Goal: Use online tool/utility: Use online tool/utility

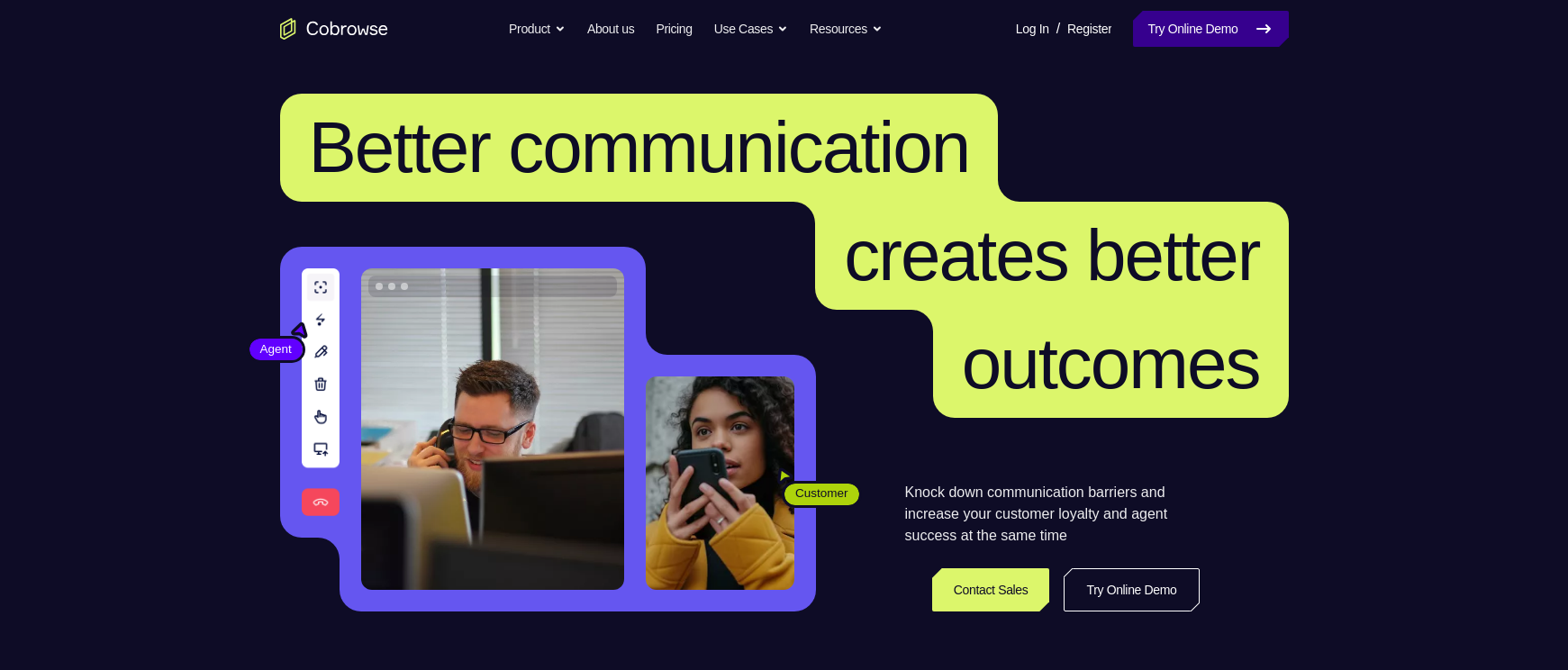
click at [1214, 47] on link "Try Online Demo" at bounding box center [1211, 29] width 155 height 36
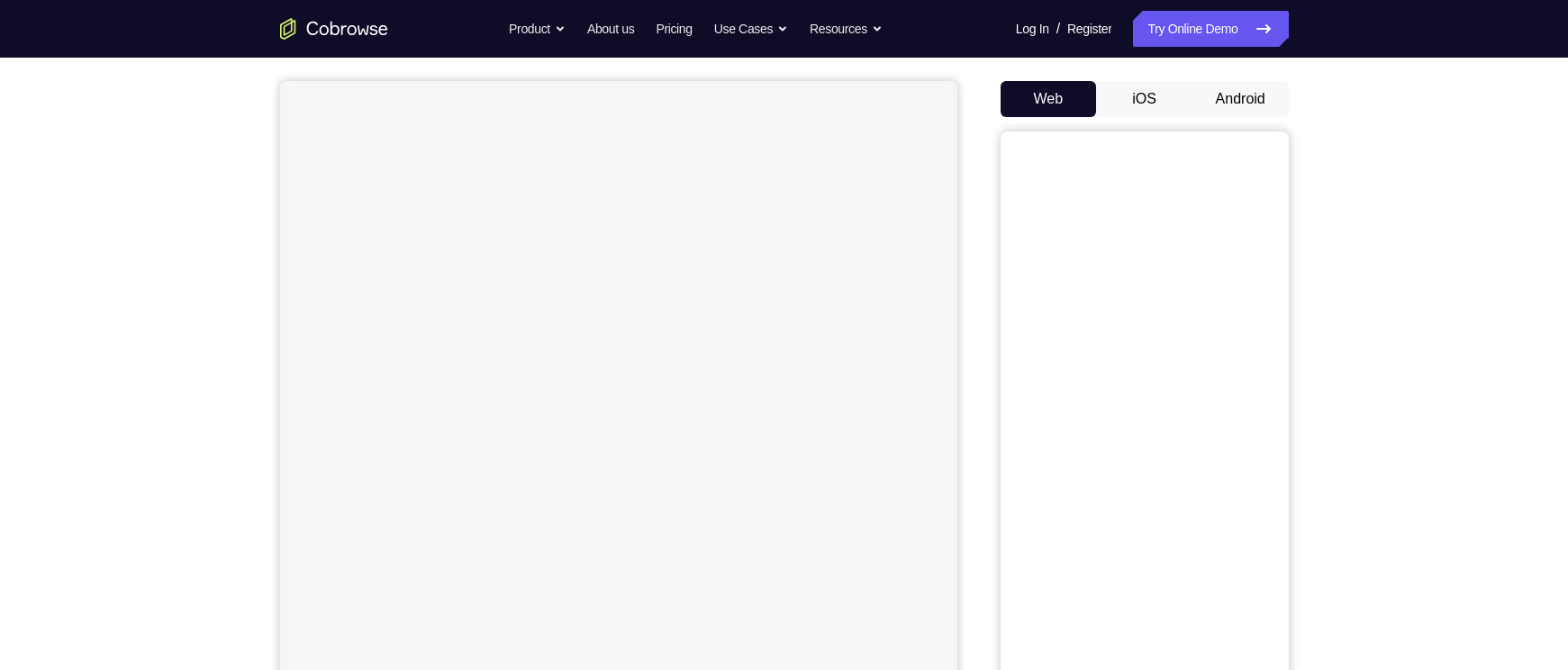
scroll to position [139, 0]
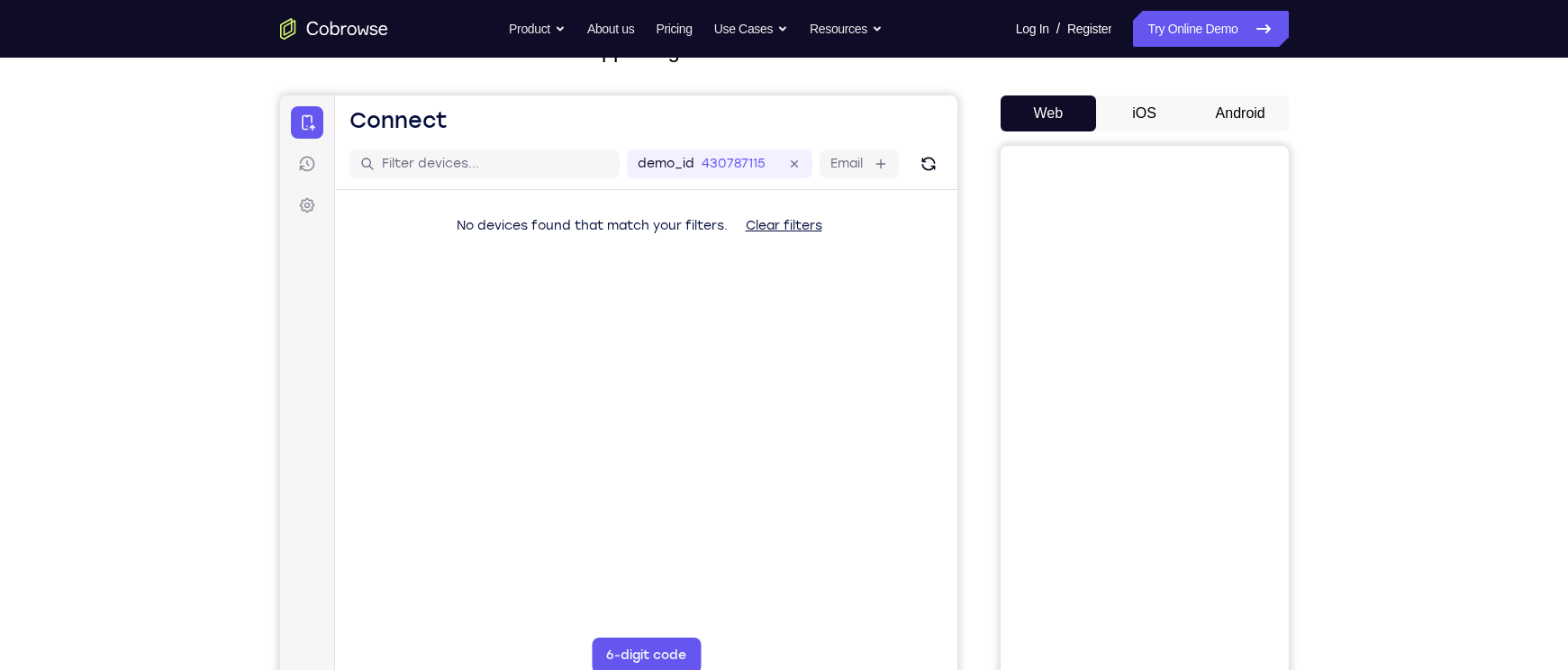
click at [1200, 132] on button "Android" at bounding box center [1241, 114] width 97 height 36
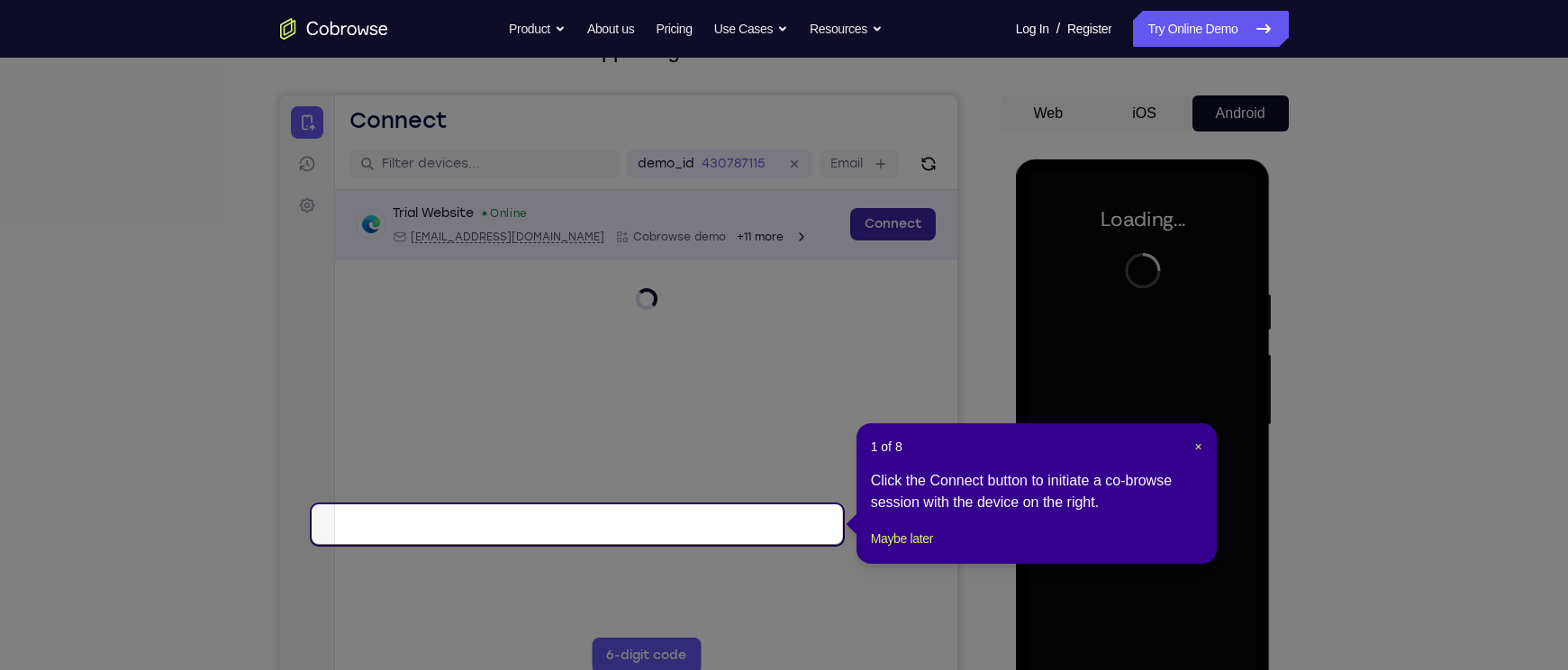
scroll to position [0, 0]
click at [849, 241] on link "Connect" at bounding box center [891, 225] width 86 height 32
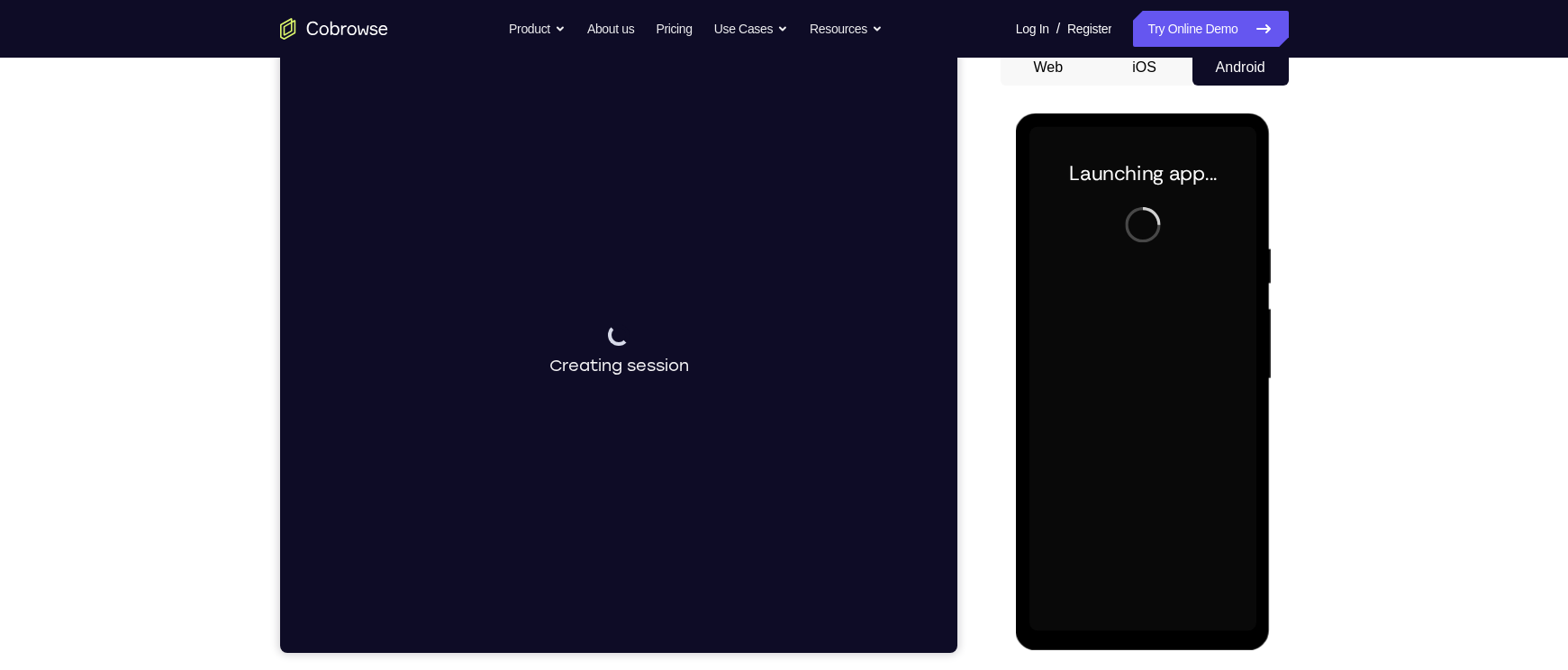
scroll to position [225, 0]
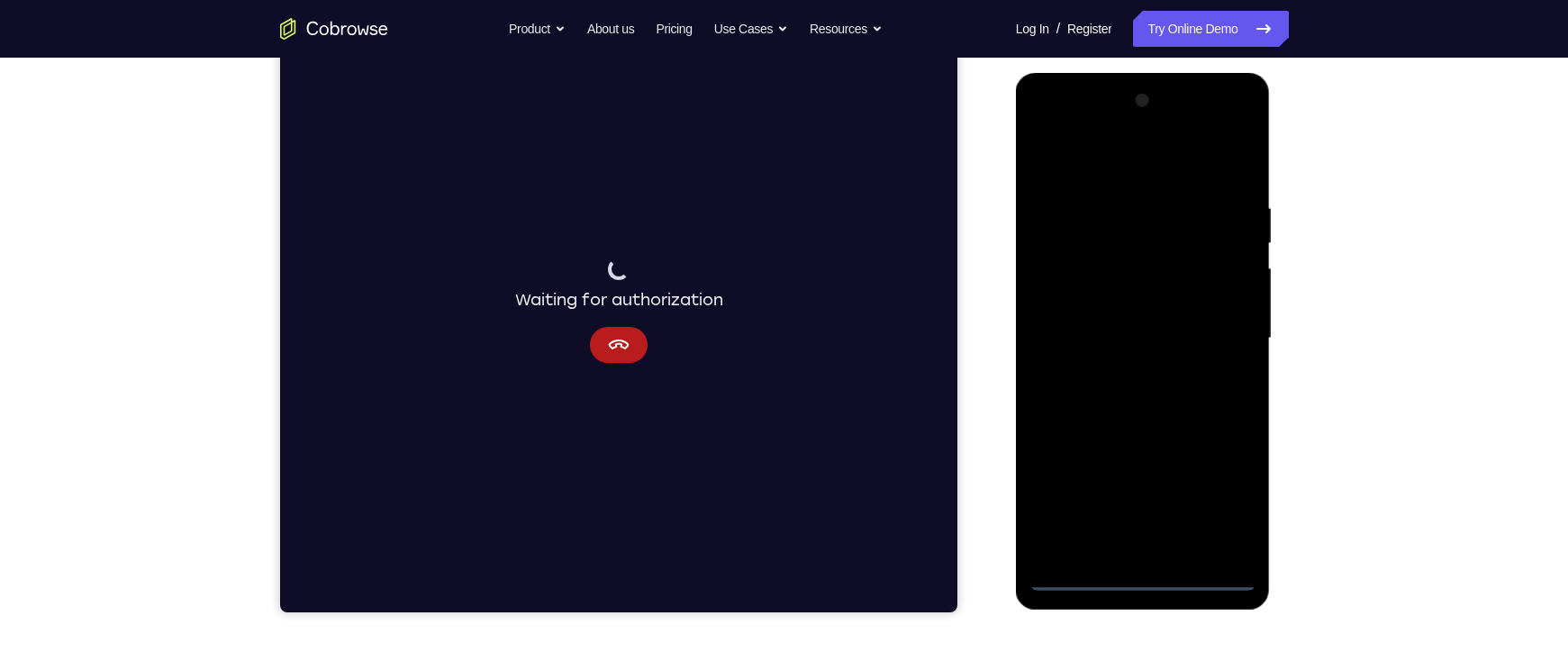
click at [1139, 564] on div at bounding box center [1143, 338] width 227 height 504
click at [607, 342] on icon "Cancel" at bounding box center [618, 344] width 22 height 22
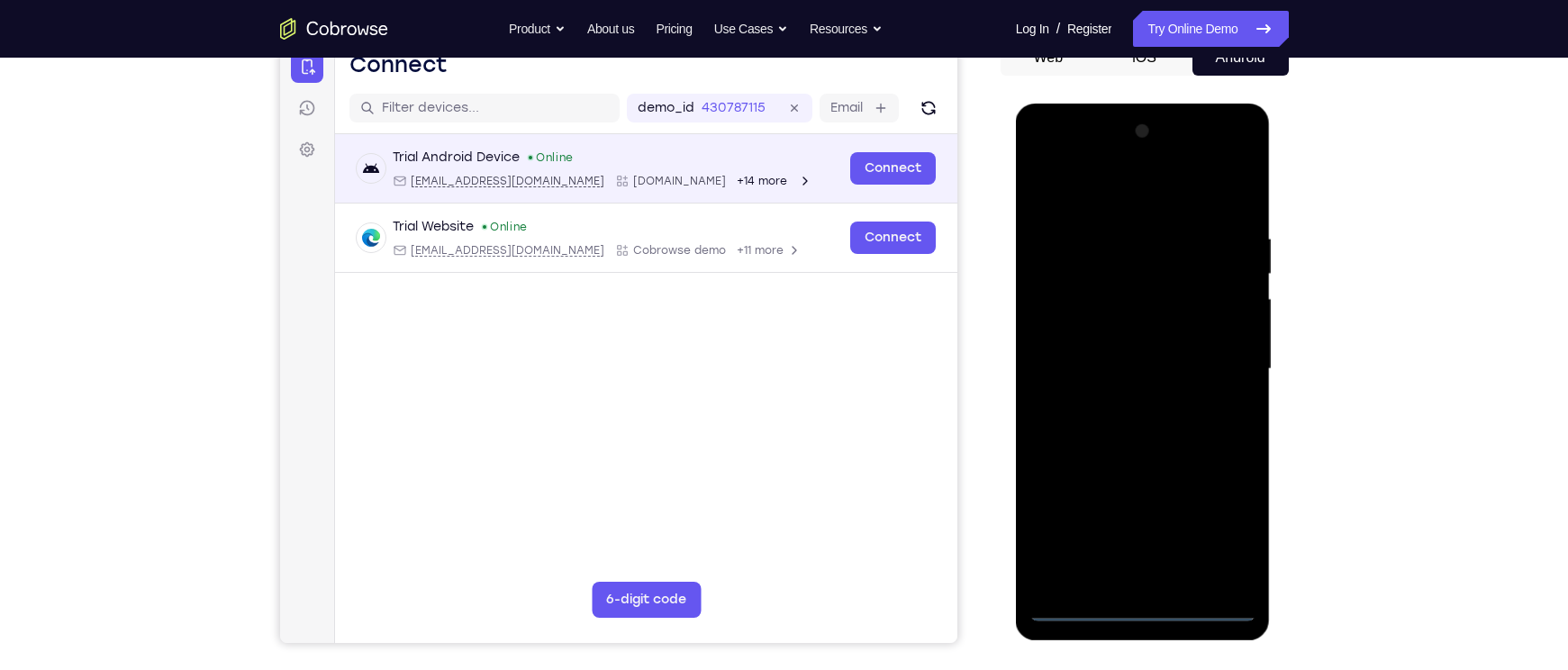
scroll to position [221, 0]
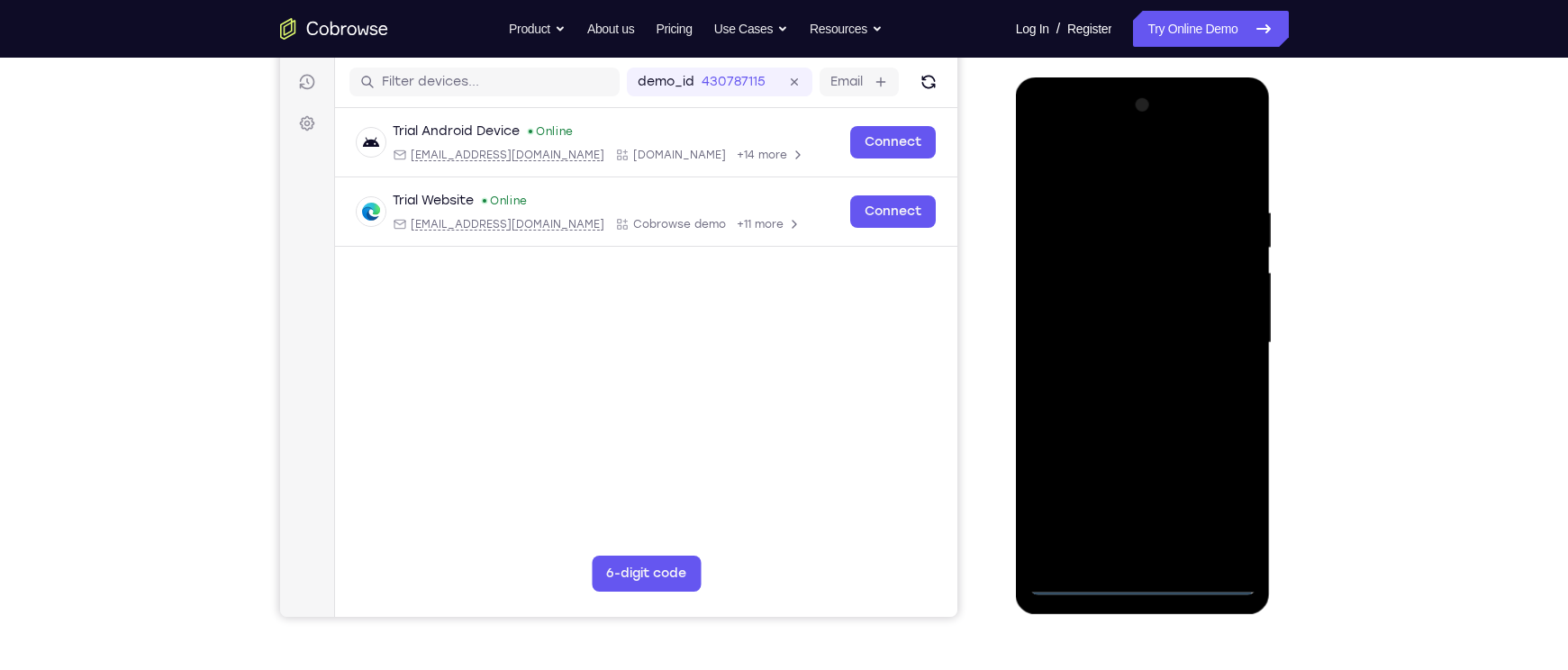
click at [1146, 583] on div at bounding box center [1143, 343] width 227 height 504
click at [1231, 500] on div at bounding box center [1143, 343] width 227 height 504
click at [1046, 133] on div at bounding box center [1143, 343] width 227 height 504
click at [1114, 245] on div at bounding box center [1143, 343] width 227 height 504
click at [1068, 272] on div at bounding box center [1143, 343] width 227 height 504
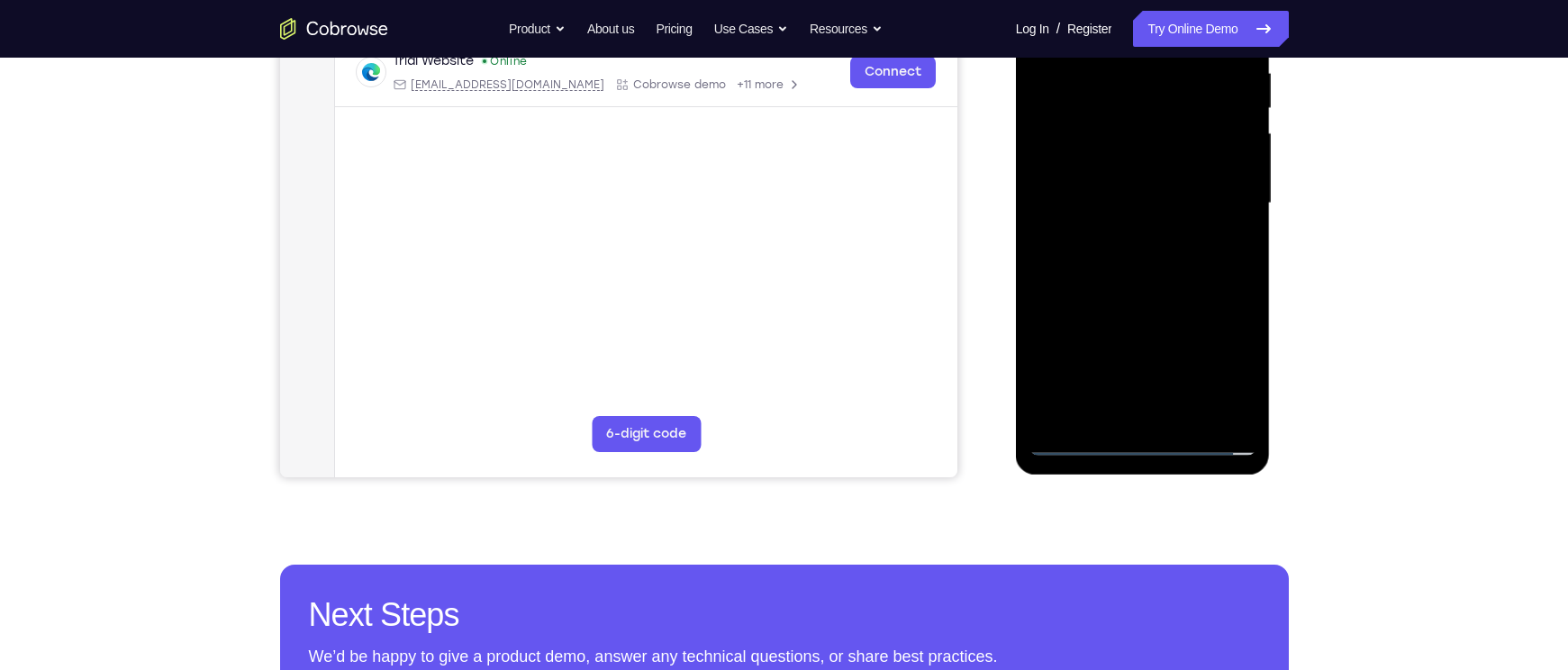
scroll to position [336, 0]
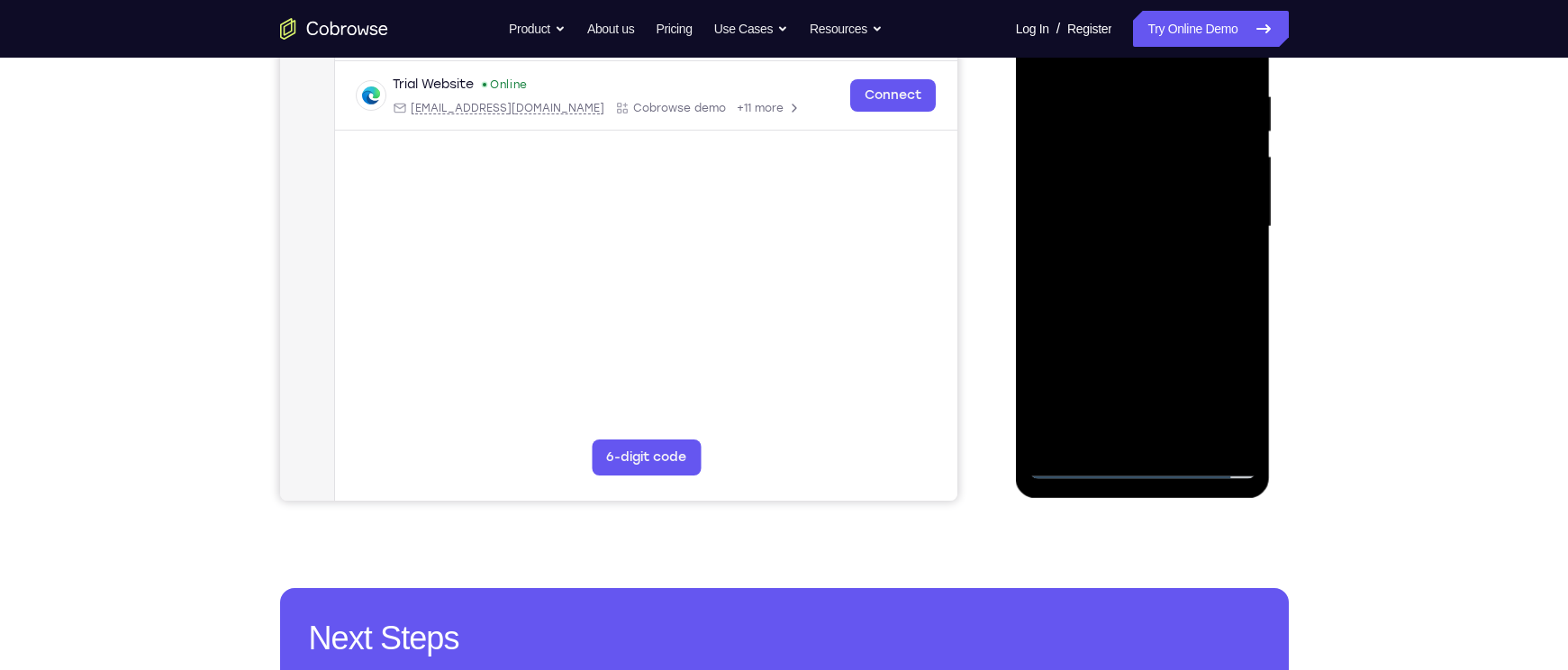
click at [1091, 257] on div at bounding box center [1143, 226] width 227 height 504
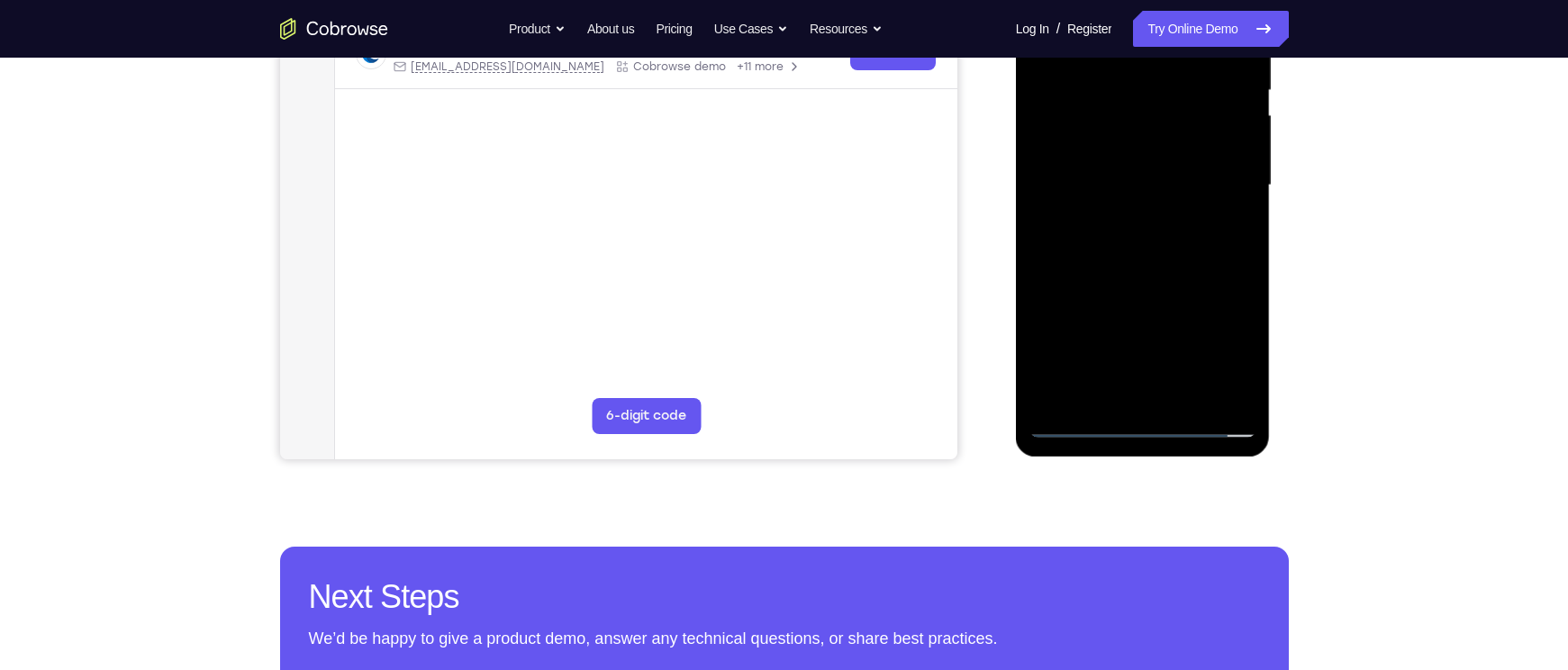
scroll to position [379, 0]
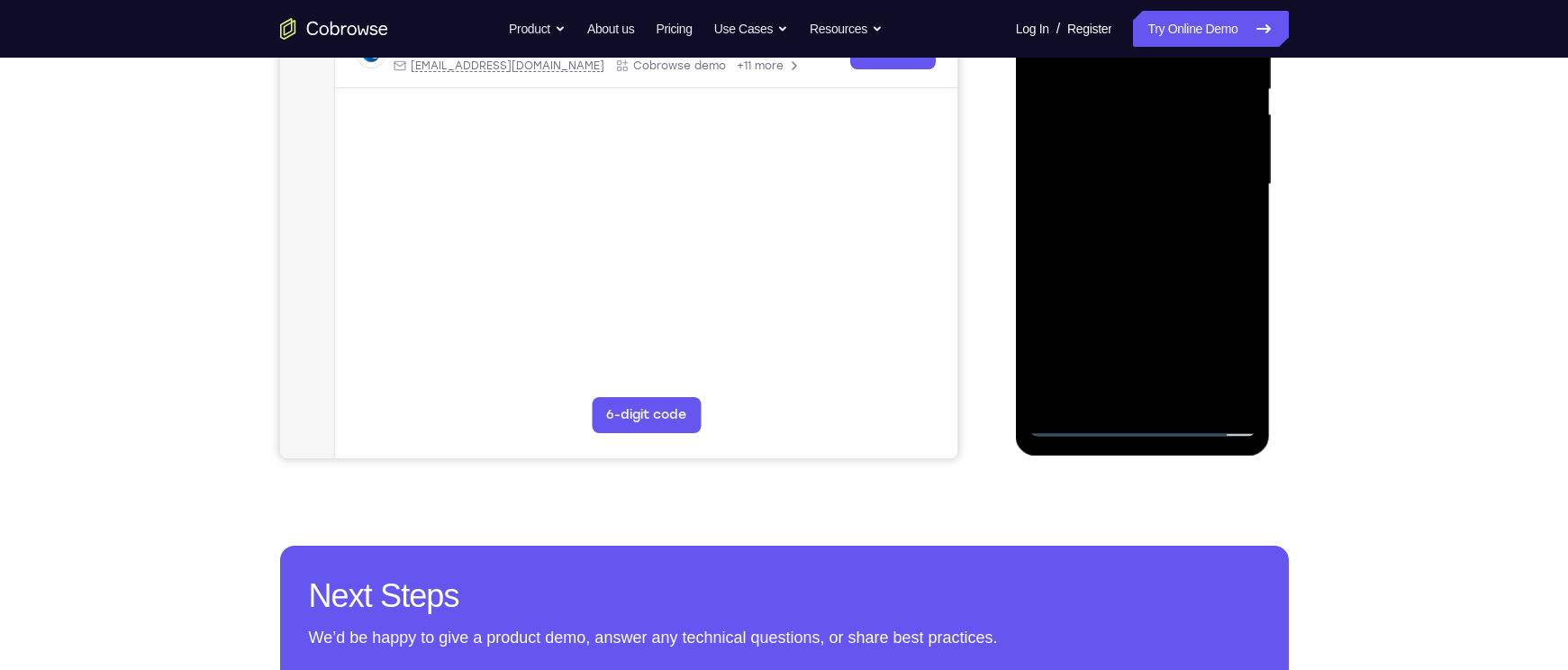
click at [1119, 338] on div at bounding box center [1143, 184] width 227 height 504
click at [1231, 347] on div at bounding box center [1143, 184] width 227 height 504
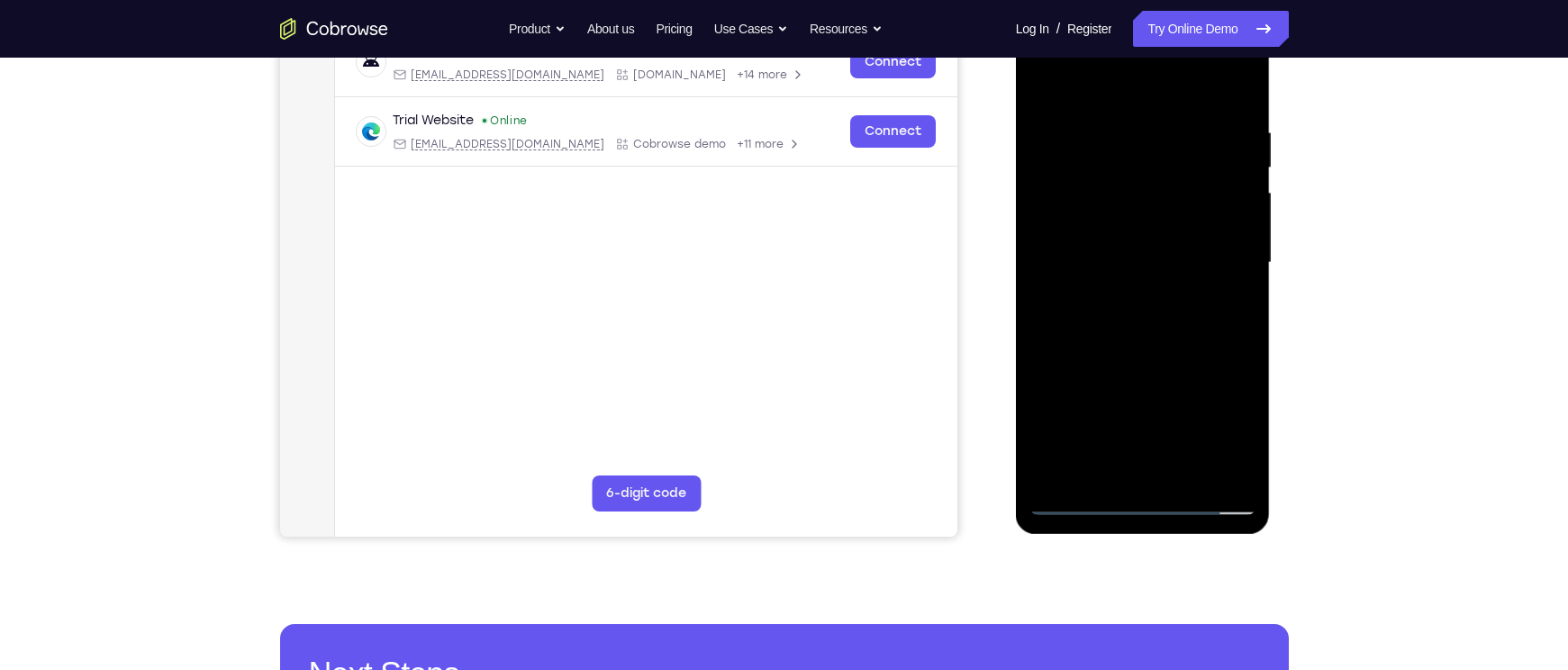
scroll to position [297, 0]
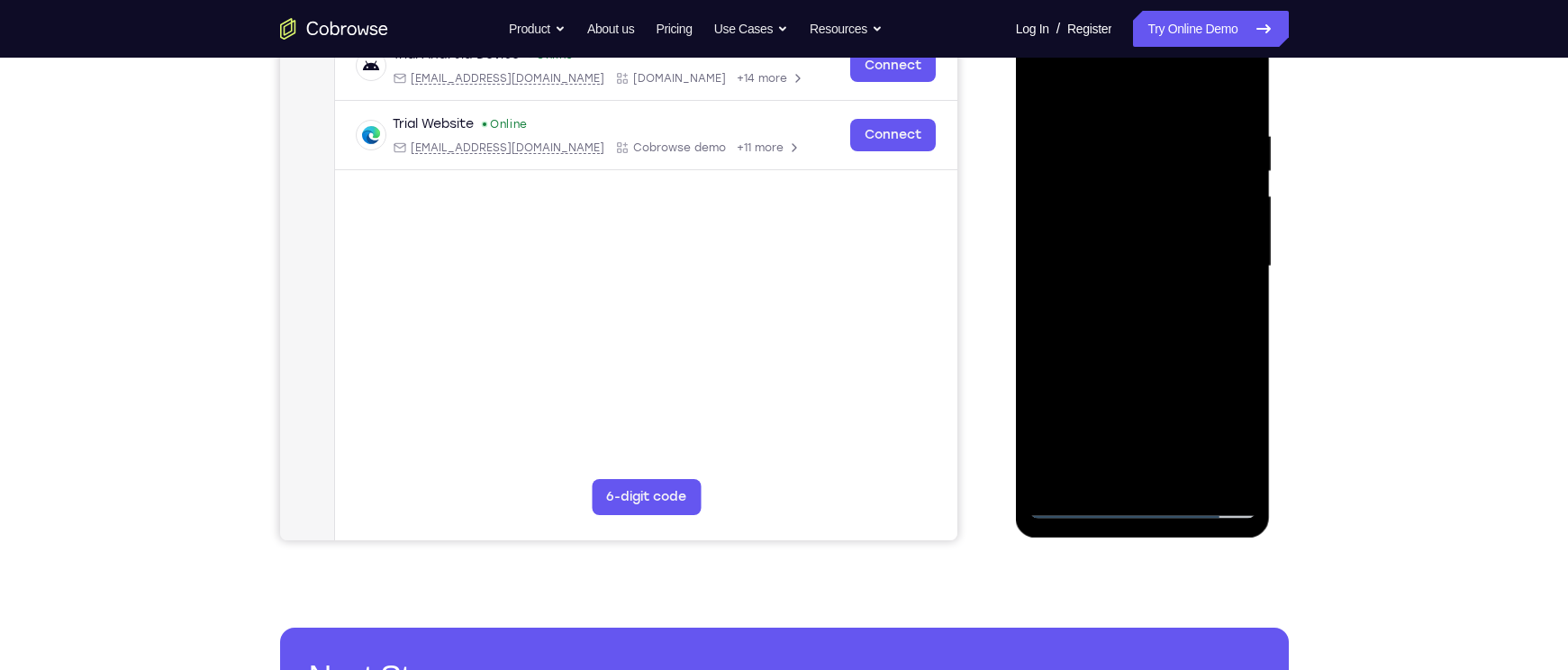
click at [1128, 147] on div at bounding box center [1143, 266] width 227 height 504
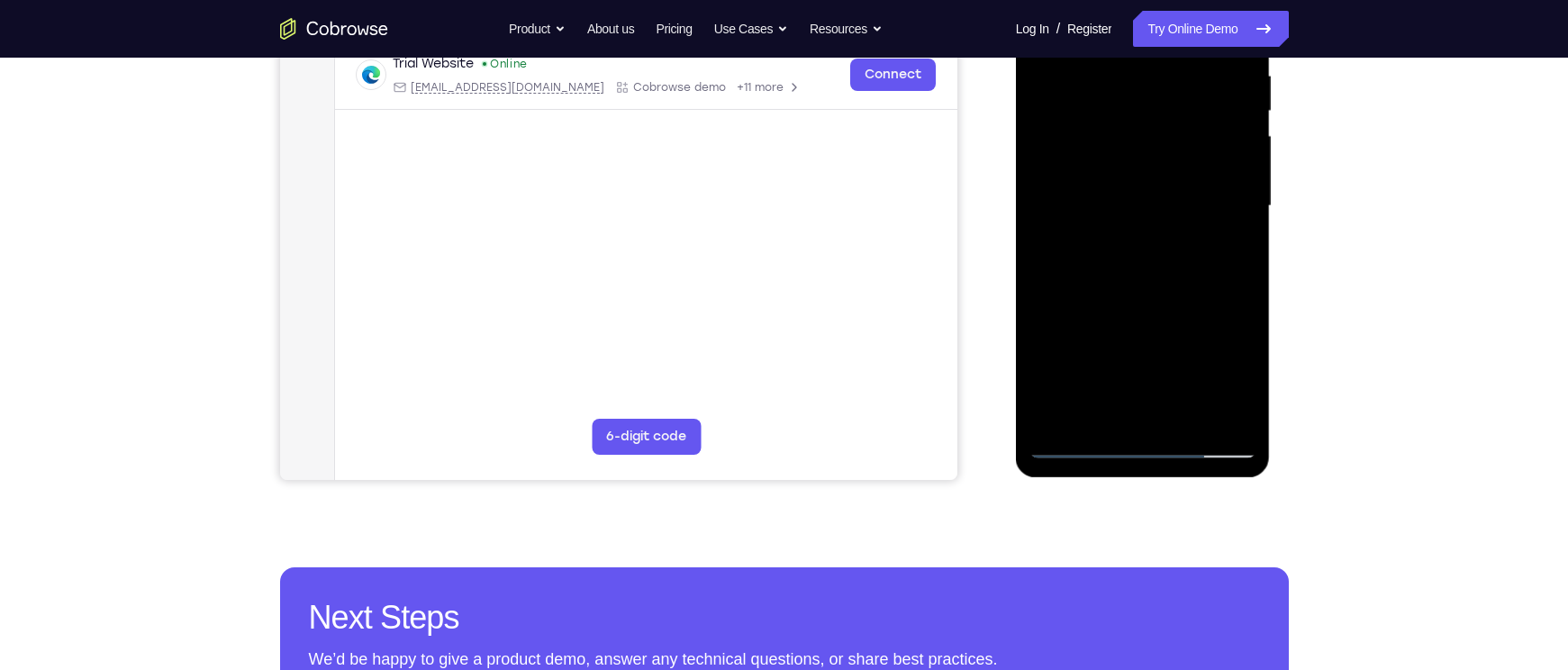
click at [1136, 201] on div at bounding box center [1143, 206] width 227 height 504
click at [1250, 171] on div at bounding box center [1143, 206] width 227 height 504
click at [1181, 212] on div at bounding box center [1143, 206] width 227 height 504
click at [1147, 175] on div at bounding box center [1143, 206] width 227 height 504
click at [1135, 190] on div at bounding box center [1143, 206] width 227 height 504
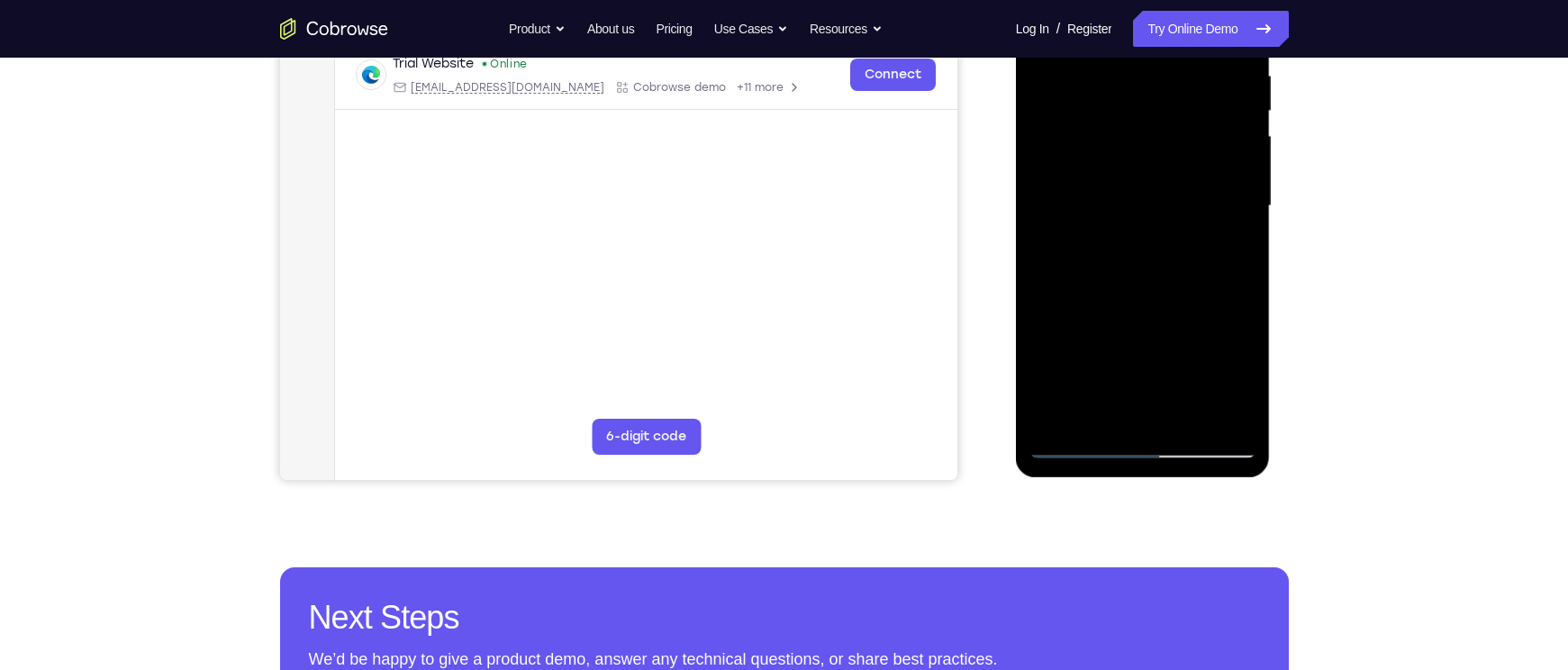
click at [1187, 234] on div at bounding box center [1143, 206] width 227 height 504
click at [1121, 161] on div at bounding box center [1143, 206] width 227 height 504
click at [1145, 288] on div at bounding box center [1143, 206] width 227 height 504
click at [1121, 210] on div at bounding box center [1143, 206] width 227 height 504
click at [1248, 176] on div at bounding box center [1143, 206] width 227 height 504
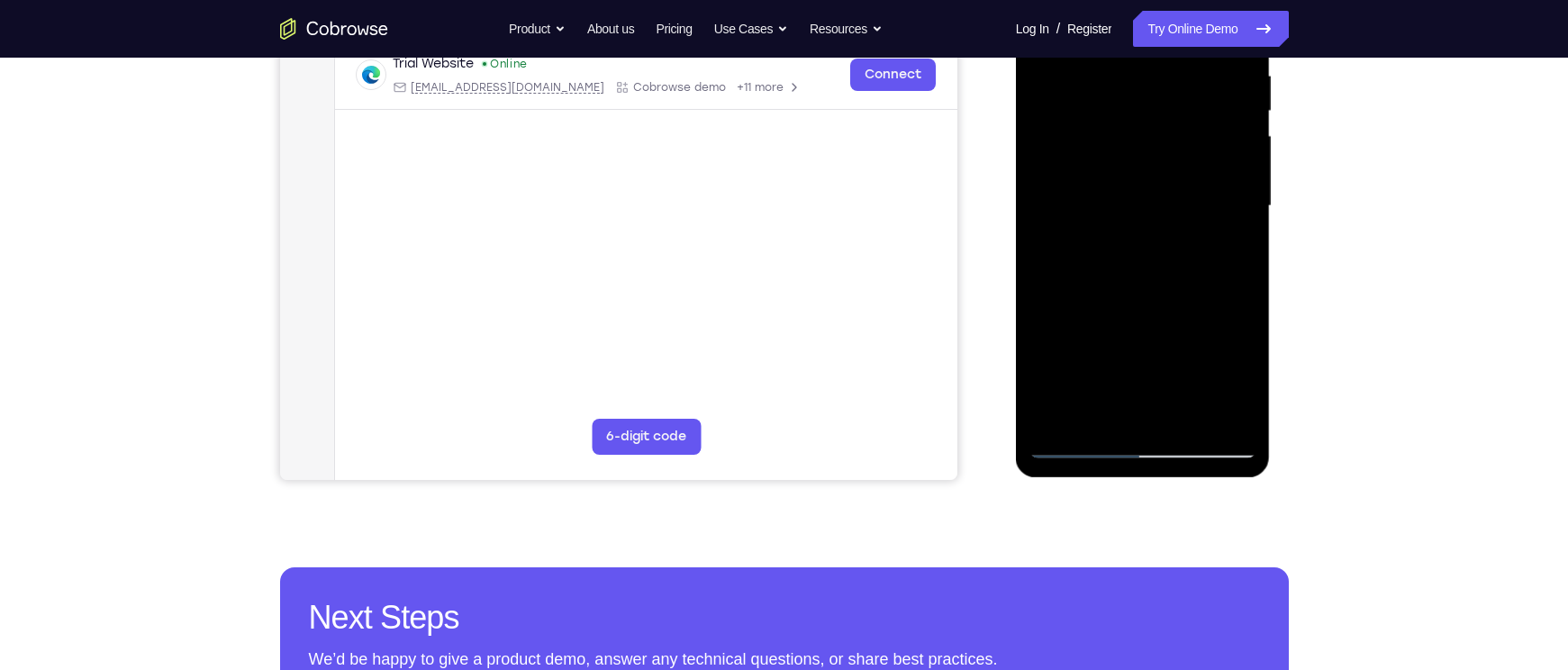
click at [1183, 216] on div at bounding box center [1143, 206] width 227 height 504
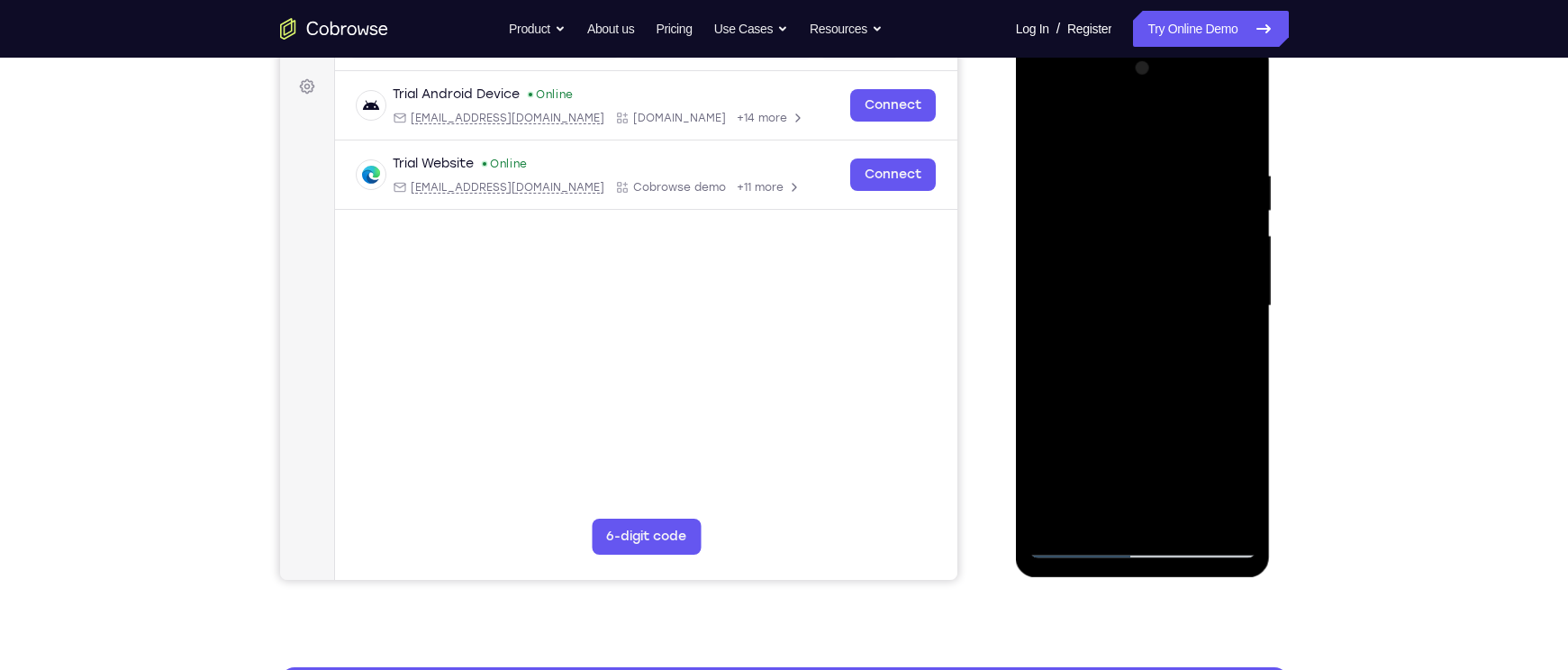
scroll to position [246, 0]
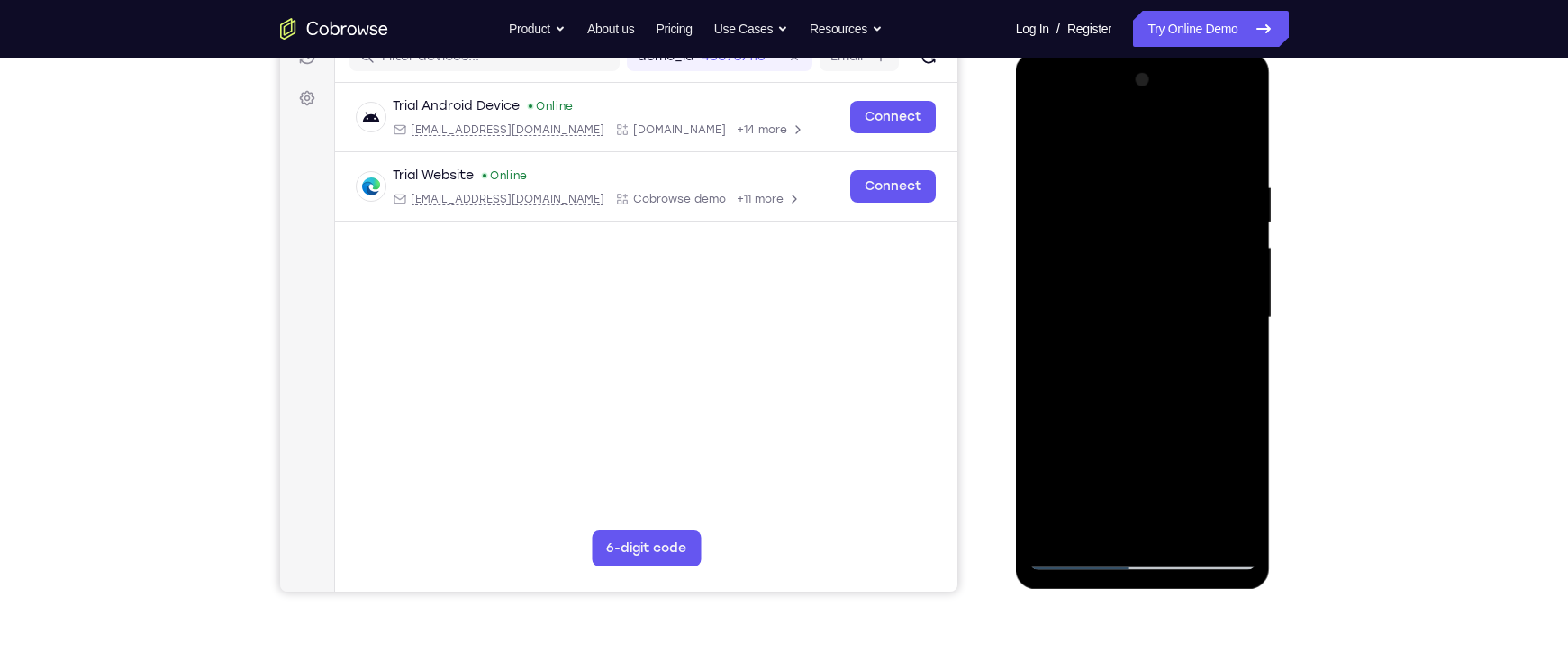
drag, startPoint x: 1110, startPoint y: 200, endPoint x: 1167, endPoint y: 231, distance: 64.9
click at [1167, 231] on div at bounding box center [1143, 317] width 227 height 504
drag, startPoint x: 1167, startPoint y: 231, endPoint x: 1052, endPoint y: 234, distance: 115.0
click at [1052, 234] on div at bounding box center [1143, 317] width 227 height 504
drag, startPoint x: 1135, startPoint y: 237, endPoint x: 1073, endPoint y: 258, distance: 65.5
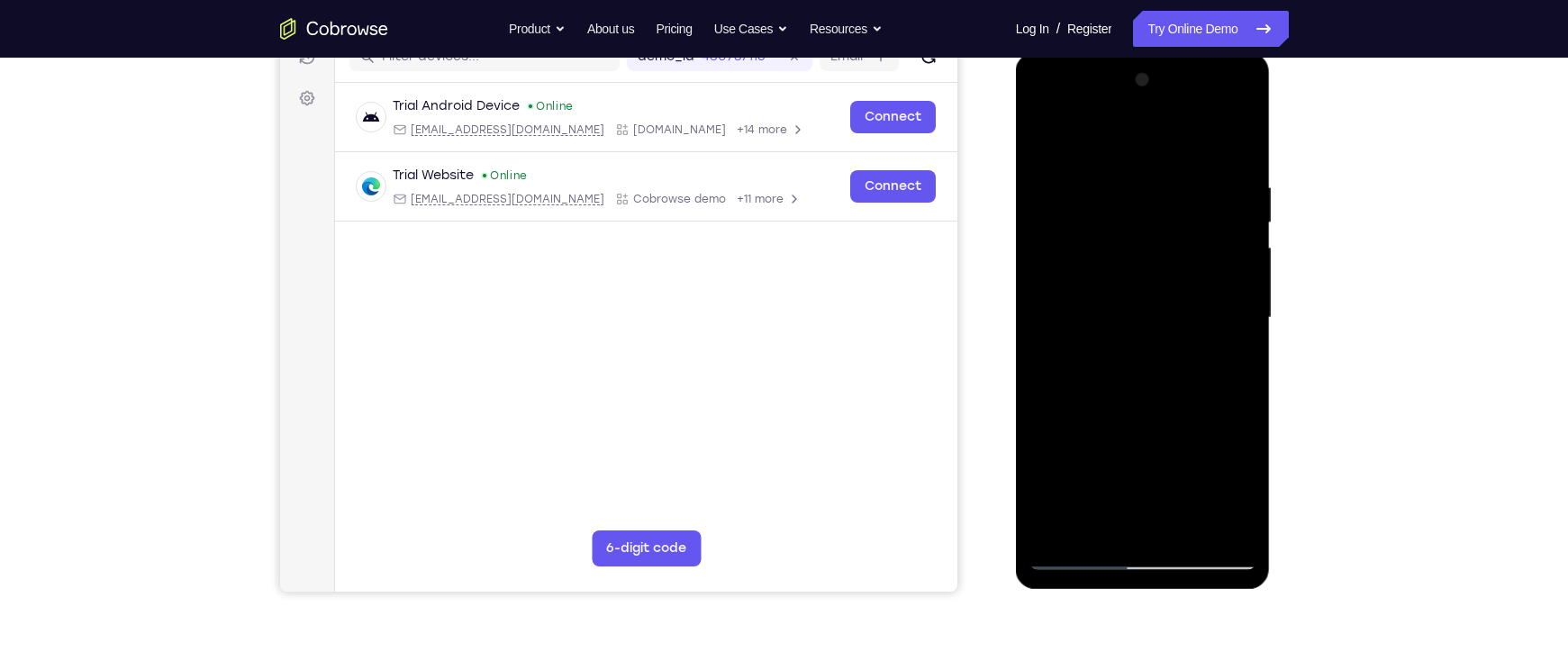
click at [1073, 258] on div at bounding box center [1143, 317] width 227 height 504
drag, startPoint x: 1123, startPoint y: 242, endPoint x: 1171, endPoint y: 256, distance: 50.0
click at [1171, 256] on div at bounding box center [1143, 317] width 227 height 504
drag, startPoint x: 1129, startPoint y: 255, endPoint x: 1167, endPoint y: 256, distance: 38.0
click at [1167, 256] on div at bounding box center [1143, 317] width 227 height 504
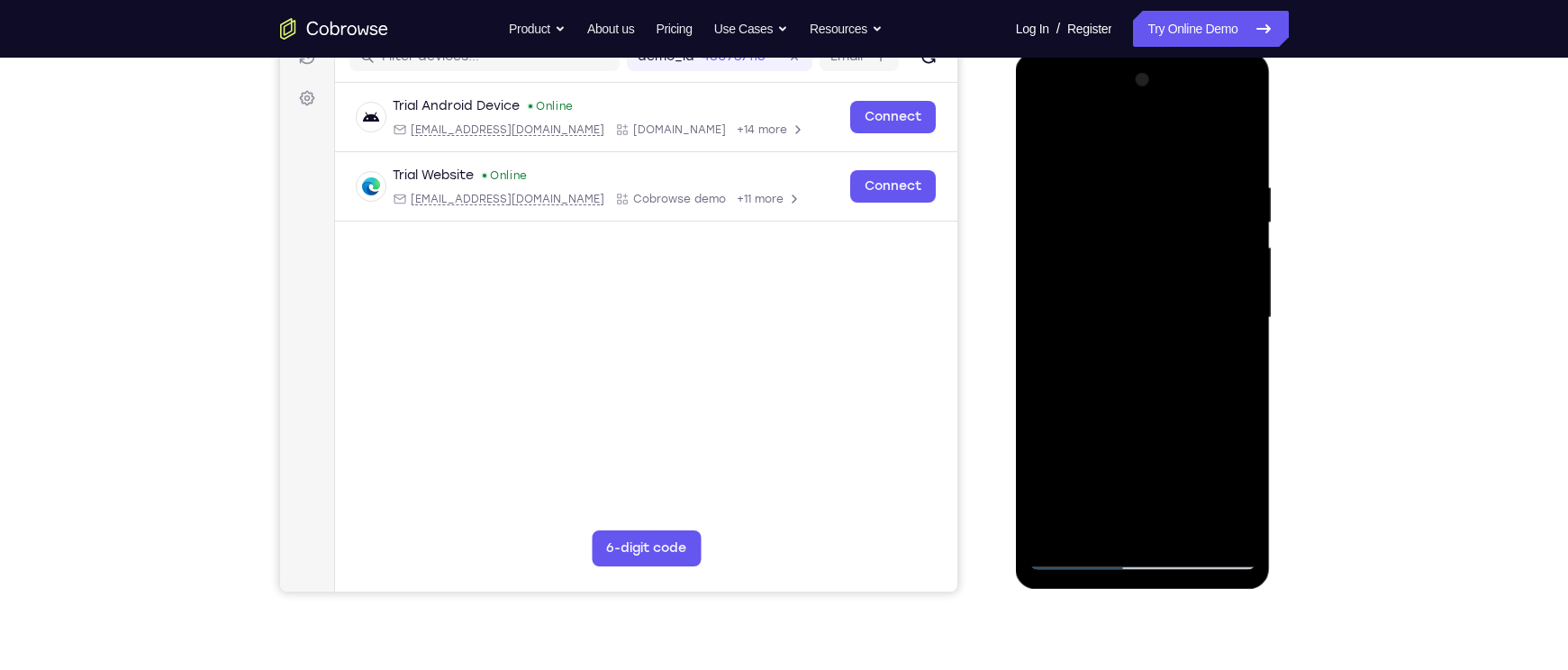
drag, startPoint x: 1098, startPoint y: 126, endPoint x: 1460, endPoint y: 161, distance: 363.7
click at [1273, 161] on html "Online web based iOS Simulators and Android Emulators. Run iPhone, iPad, Mobile…" at bounding box center [1144, 322] width 257 height 540
click at [1168, 304] on div at bounding box center [1143, 317] width 227 height 504
click at [1053, 209] on div at bounding box center [1143, 317] width 227 height 504
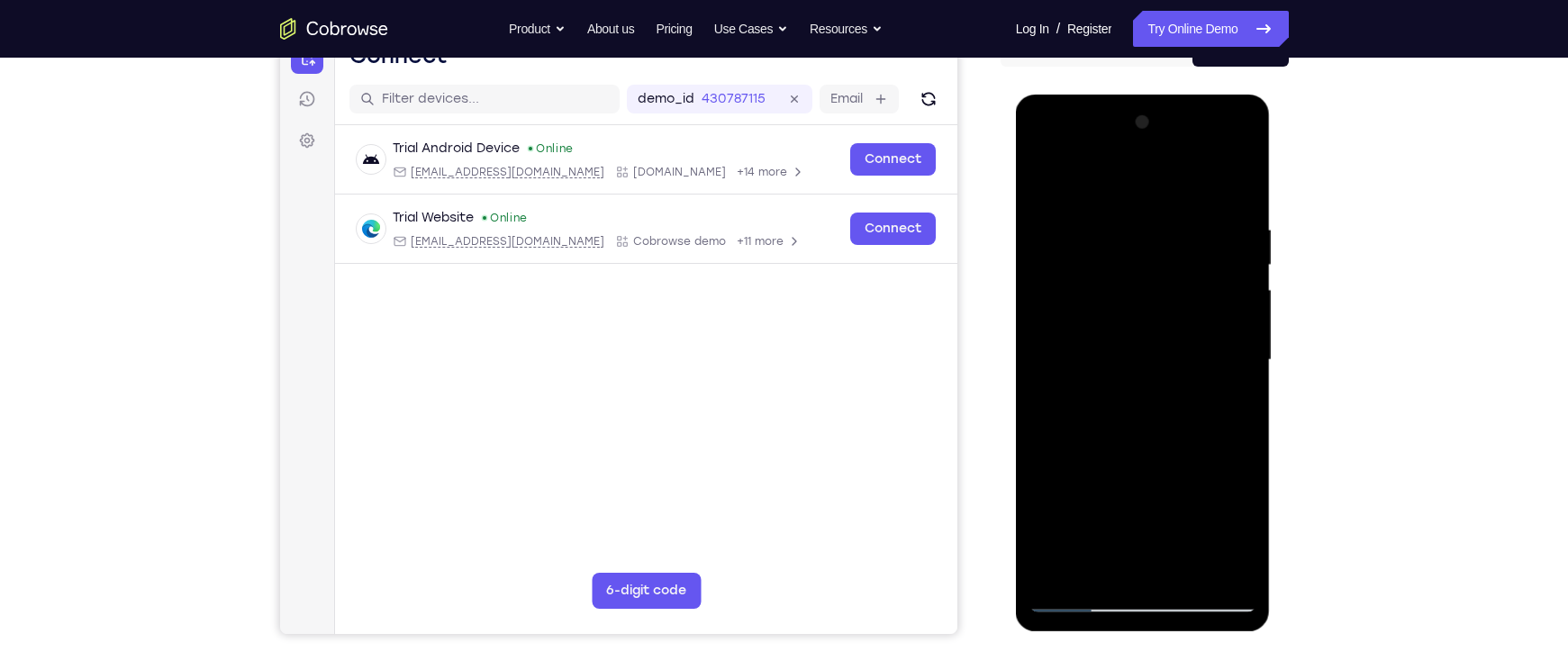
scroll to position [198, 0]
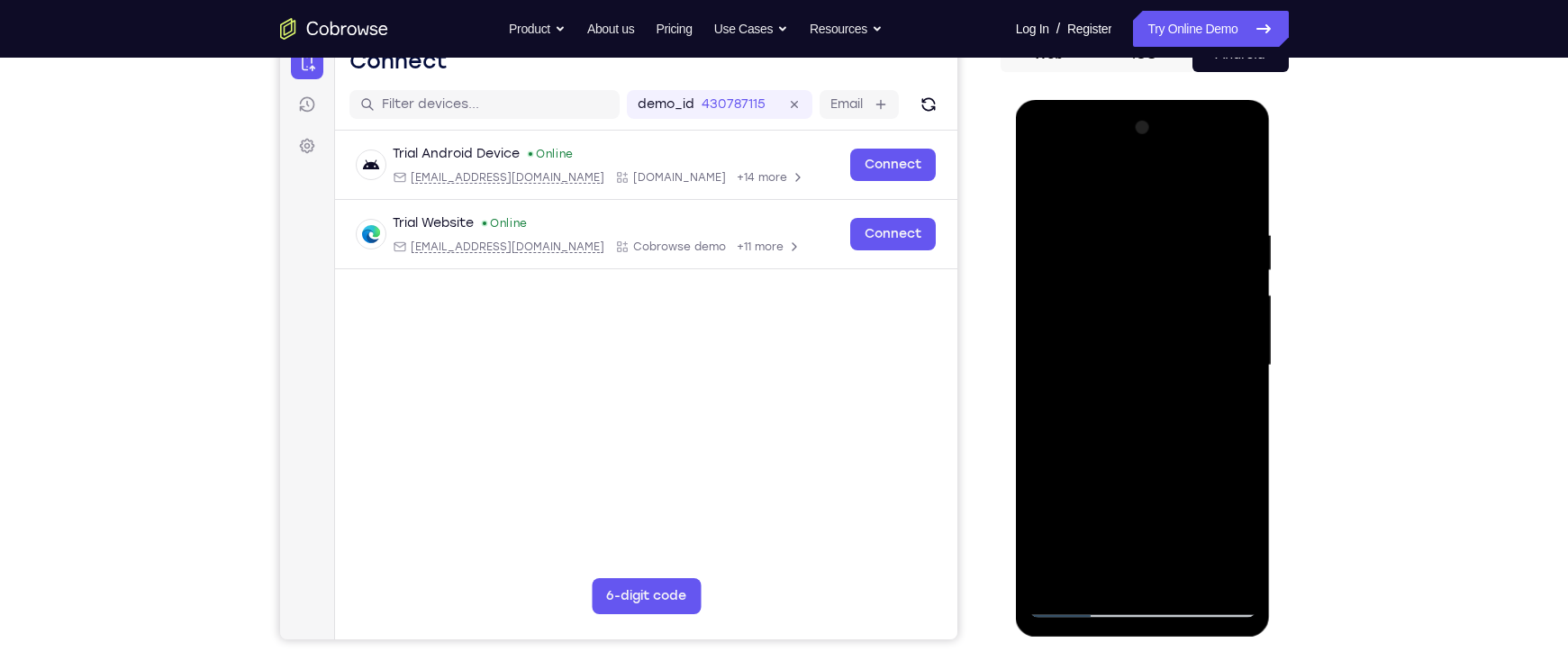
click at [1221, 153] on div at bounding box center [1143, 365] width 227 height 504
click at [1051, 162] on div at bounding box center [1143, 365] width 227 height 504
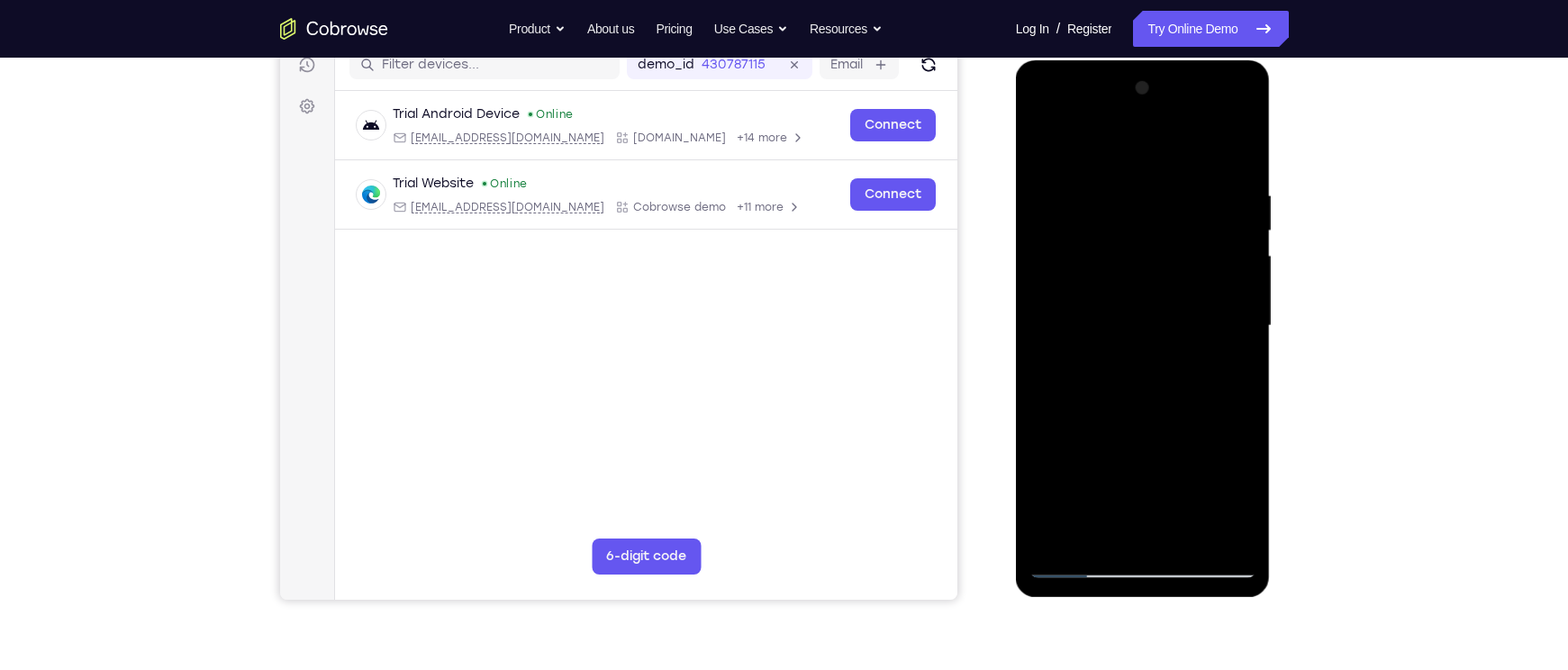
scroll to position [239, 0]
click at [1215, 316] on div at bounding box center [1143, 325] width 227 height 504
click at [1117, 329] on div at bounding box center [1143, 325] width 227 height 504
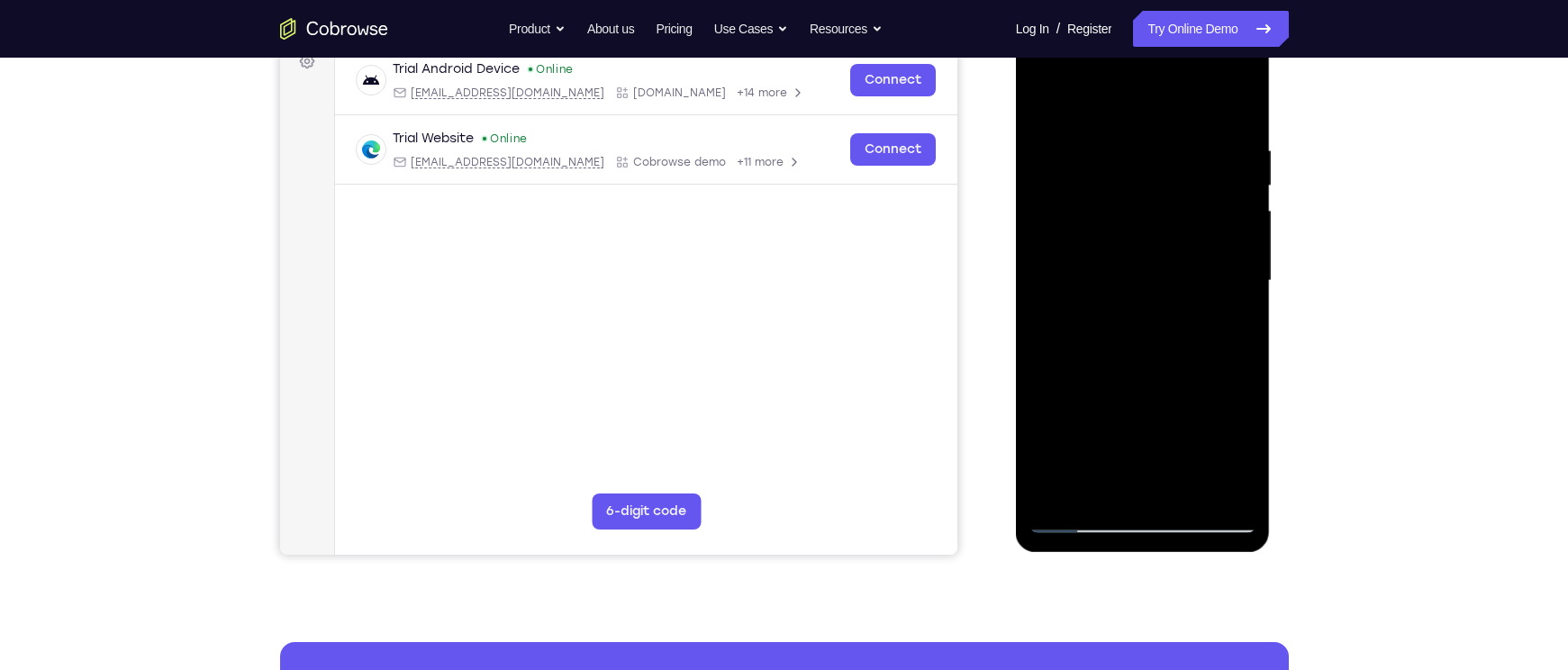
scroll to position [281, 0]
click at [1123, 317] on div at bounding box center [1143, 281] width 227 height 504
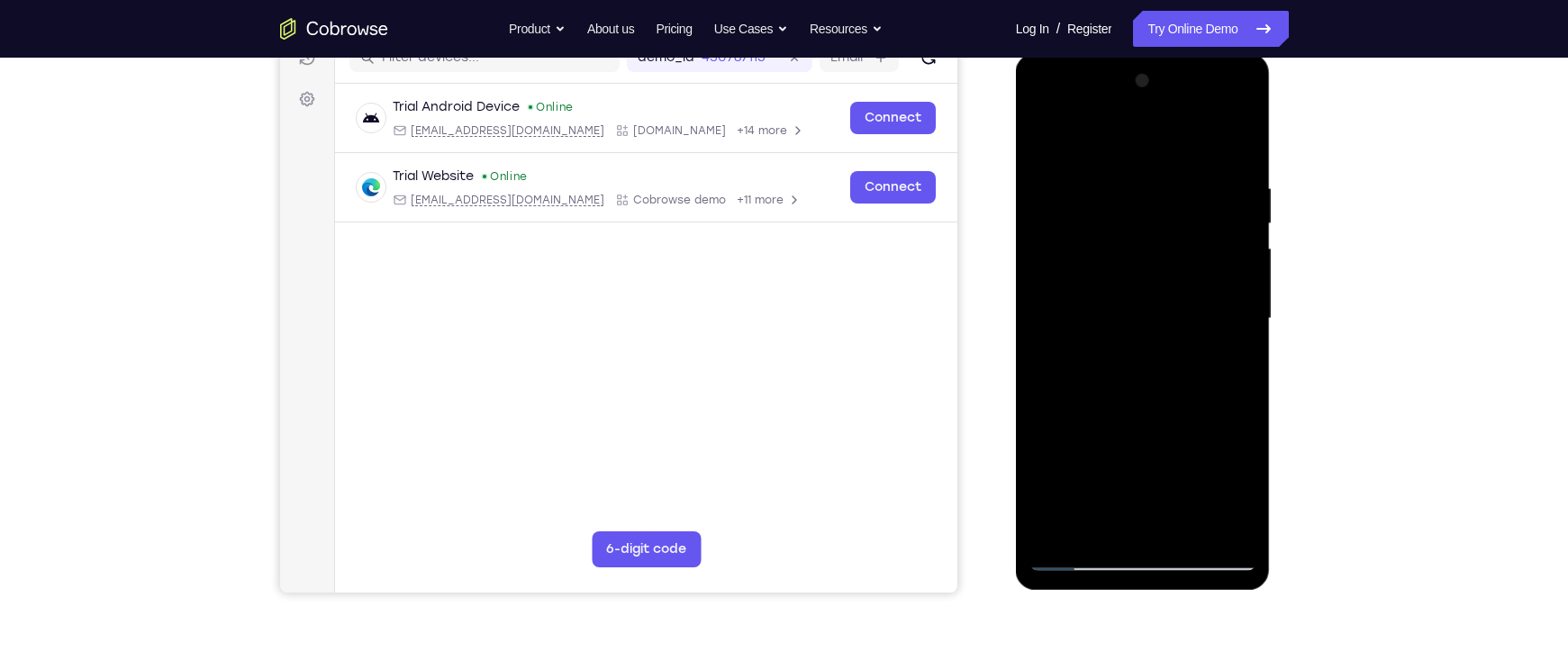
scroll to position [243, 0]
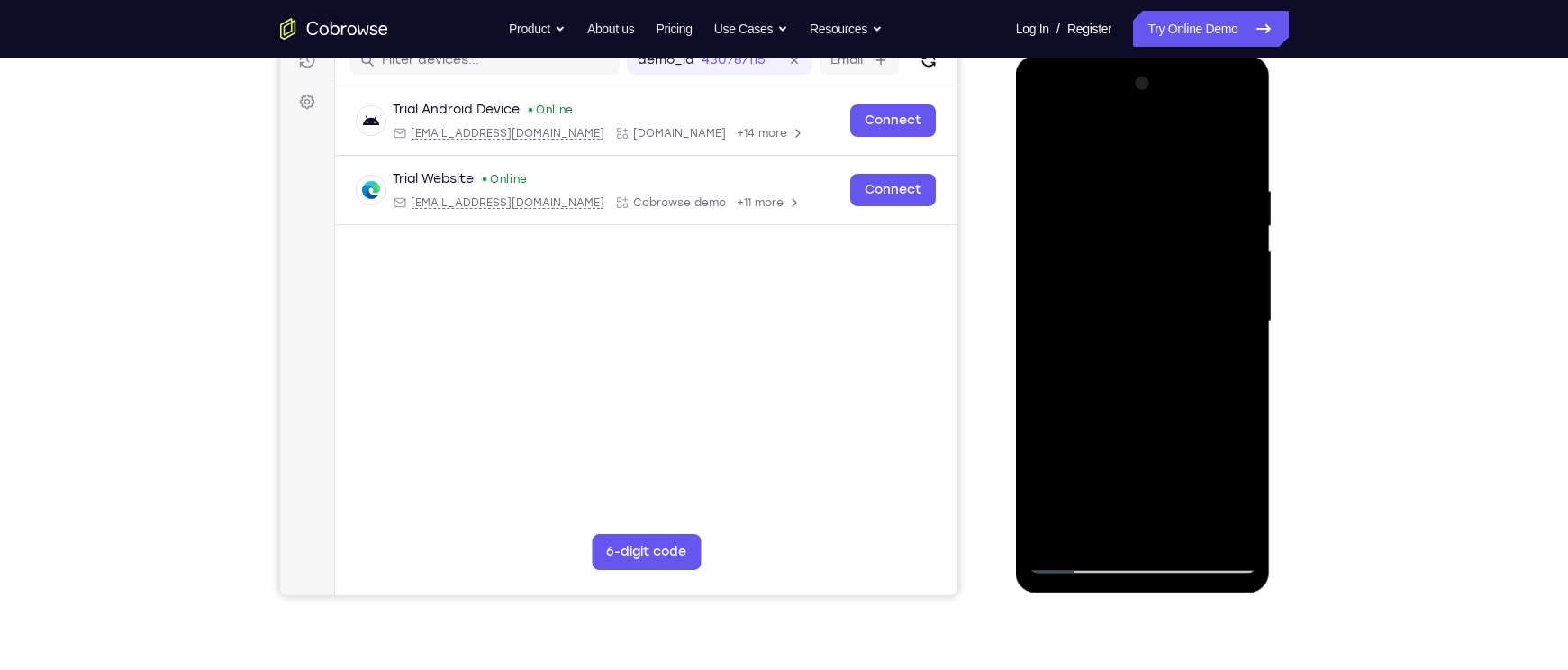
click at [1089, 300] on div at bounding box center [1143, 321] width 227 height 504
click at [1102, 301] on div at bounding box center [1143, 321] width 227 height 504
click at [1091, 291] on div at bounding box center [1143, 321] width 227 height 504
click at [1122, 315] on div at bounding box center [1143, 321] width 227 height 504
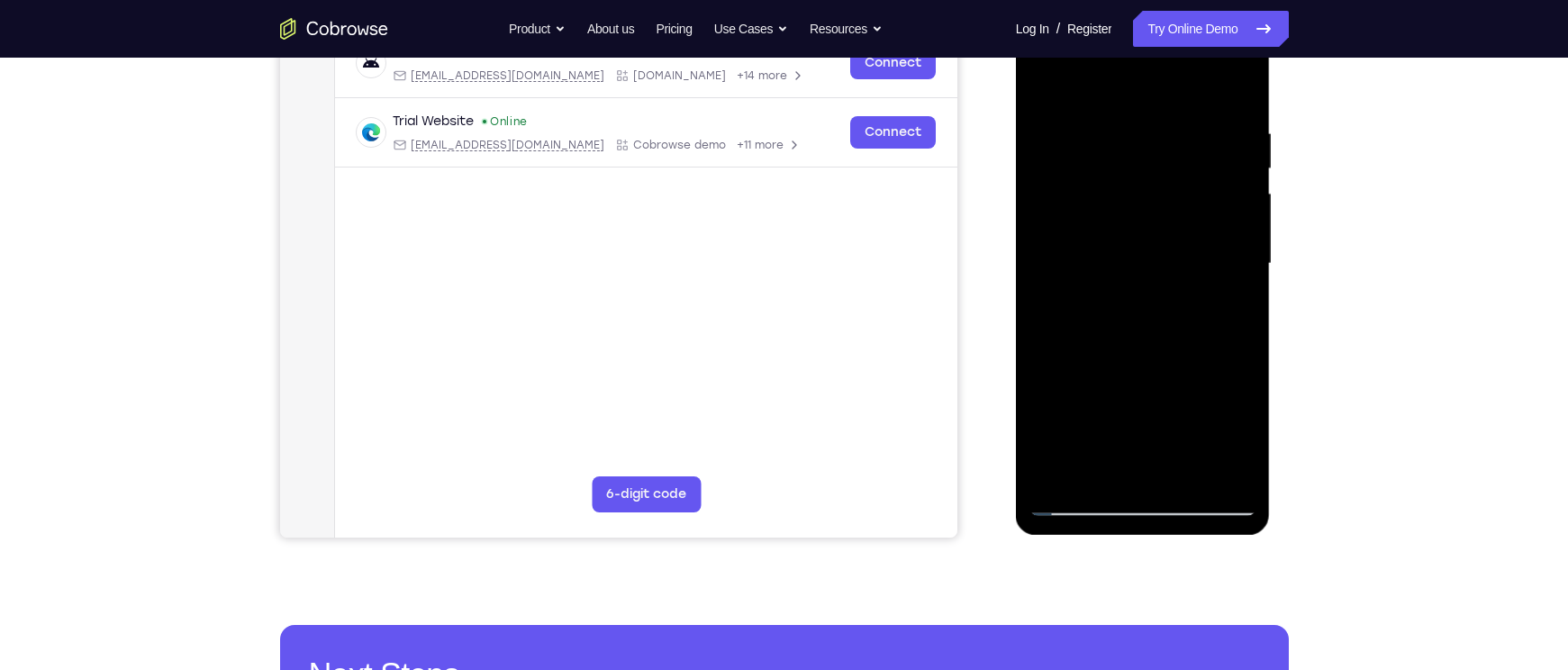
scroll to position [302, 0]
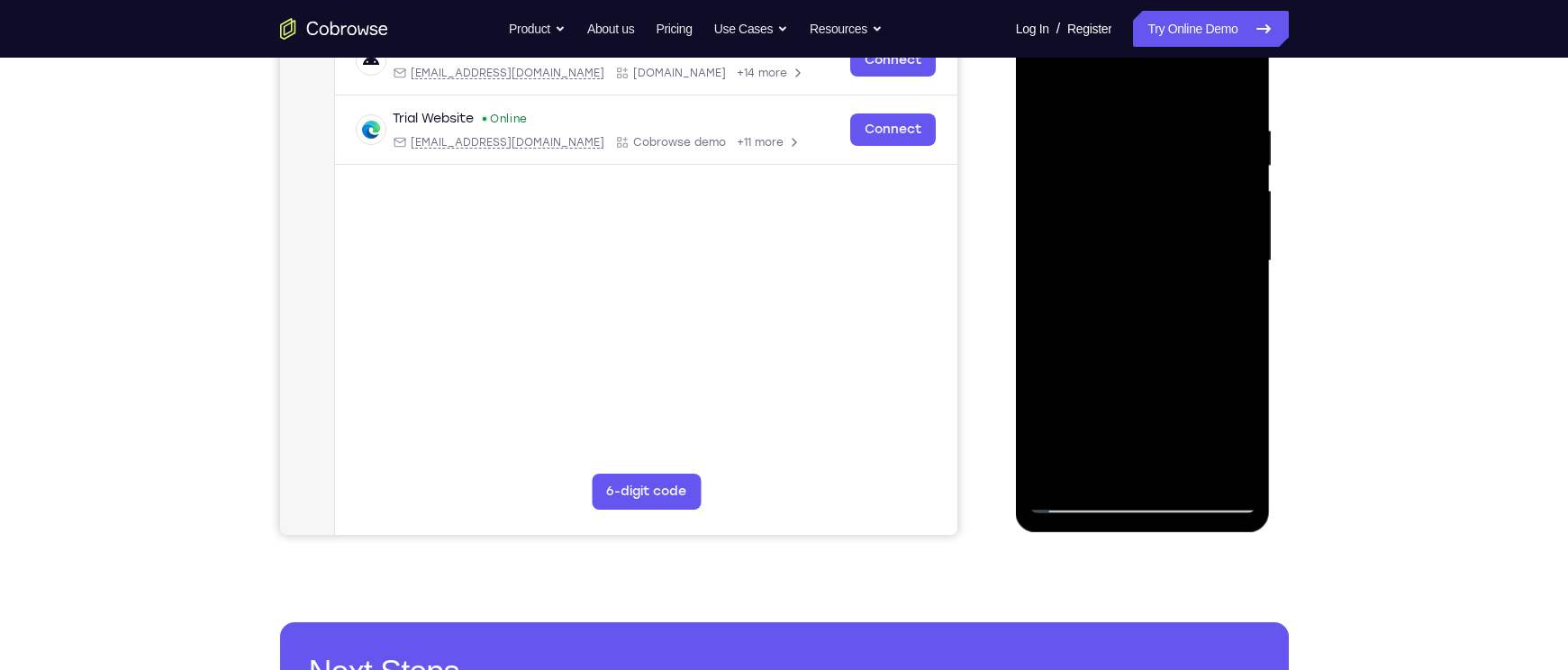
click at [1237, 287] on div at bounding box center [1143, 261] width 227 height 504
click at [1121, 252] on div at bounding box center [1143, 261] width 227 height 504
click at [1064, 259] on div at bounding box center [1143, 261] width 227 height 504
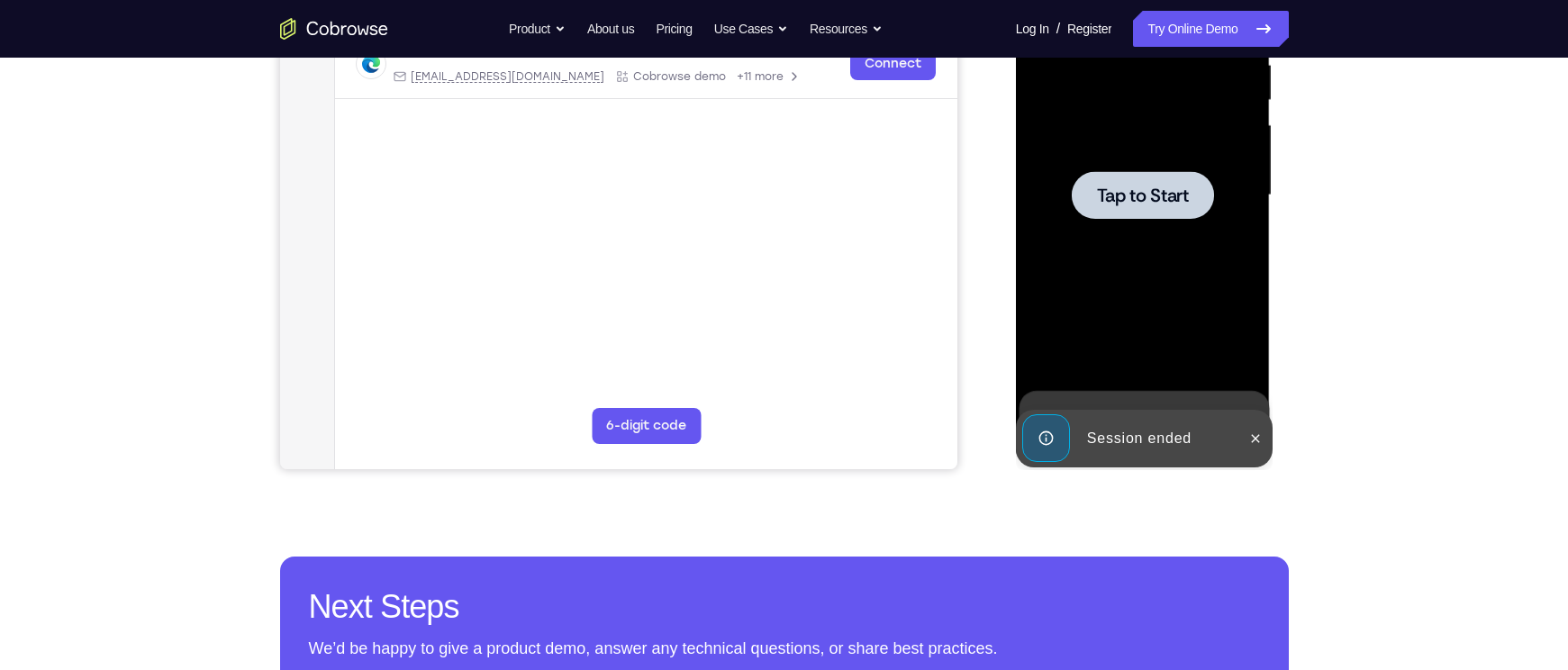
scroll to position [369, 0]
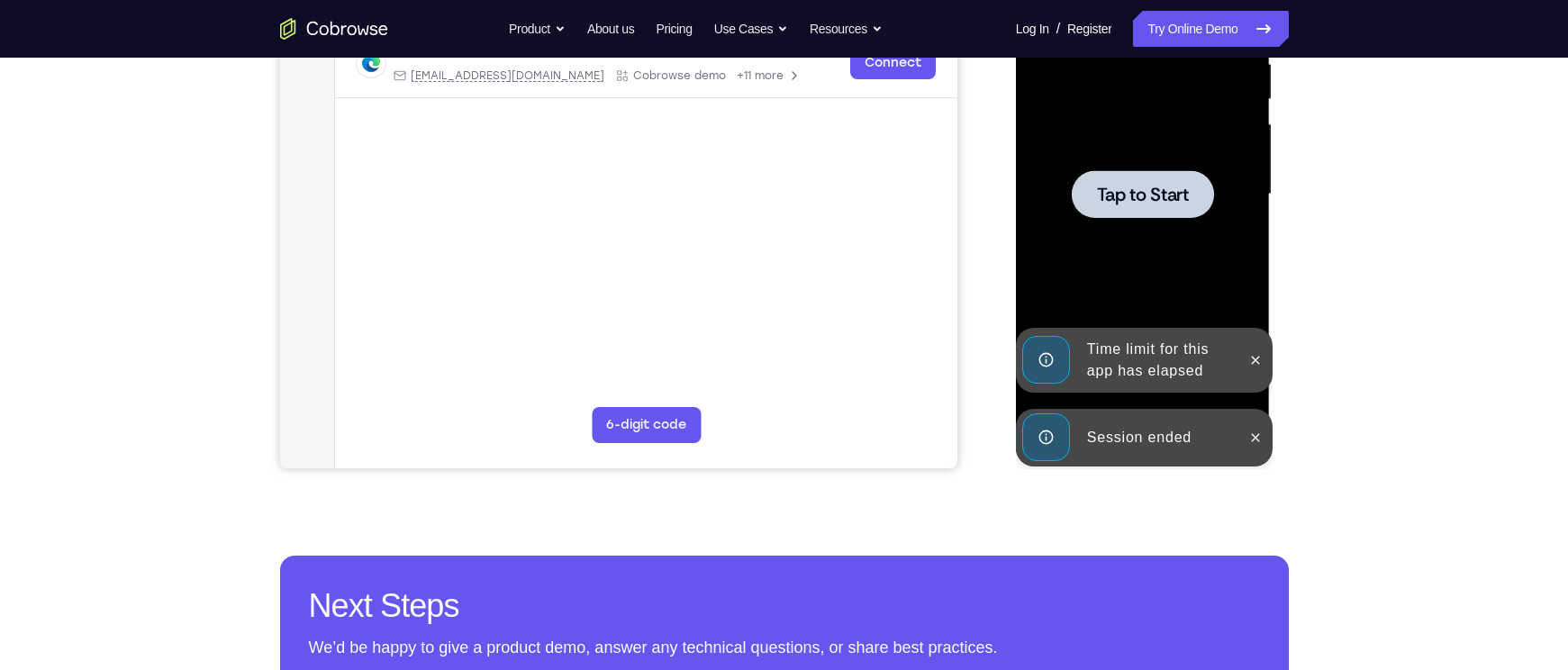
click at [1148, 372] on div "Time limit for this app has elapsed" at bounding box center [1158, 360] width 158 height 58
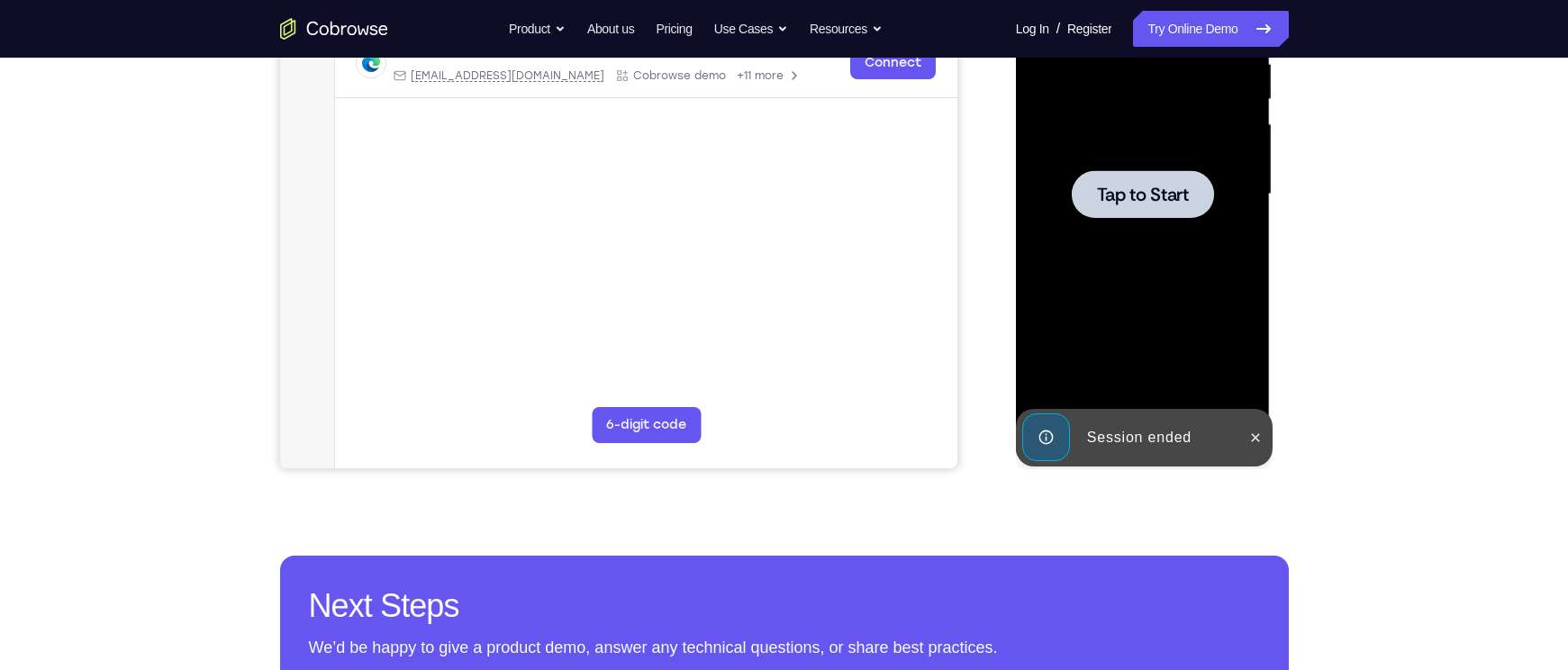
click at [1127, 443] on div "Session ended" at bounding box center [1158, 437] width 158 height 36
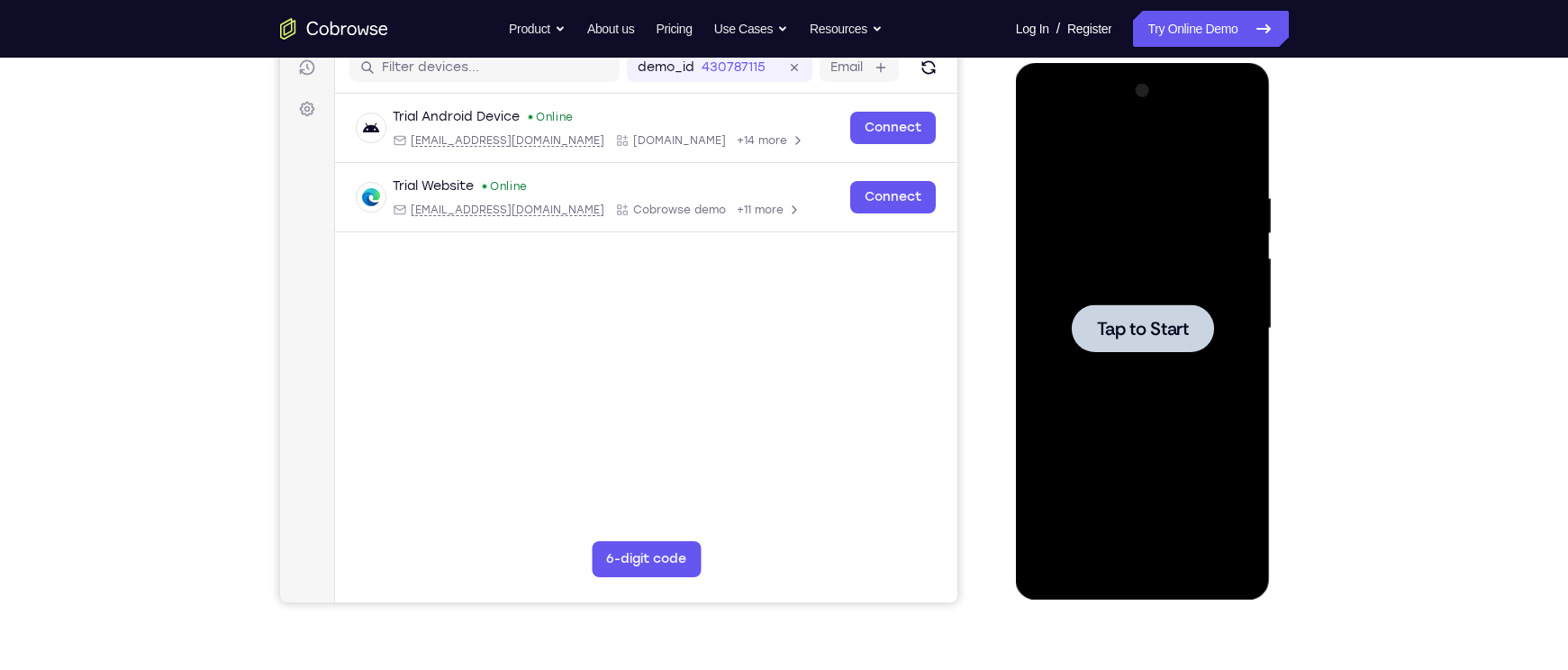
scroll to position [234, 0]
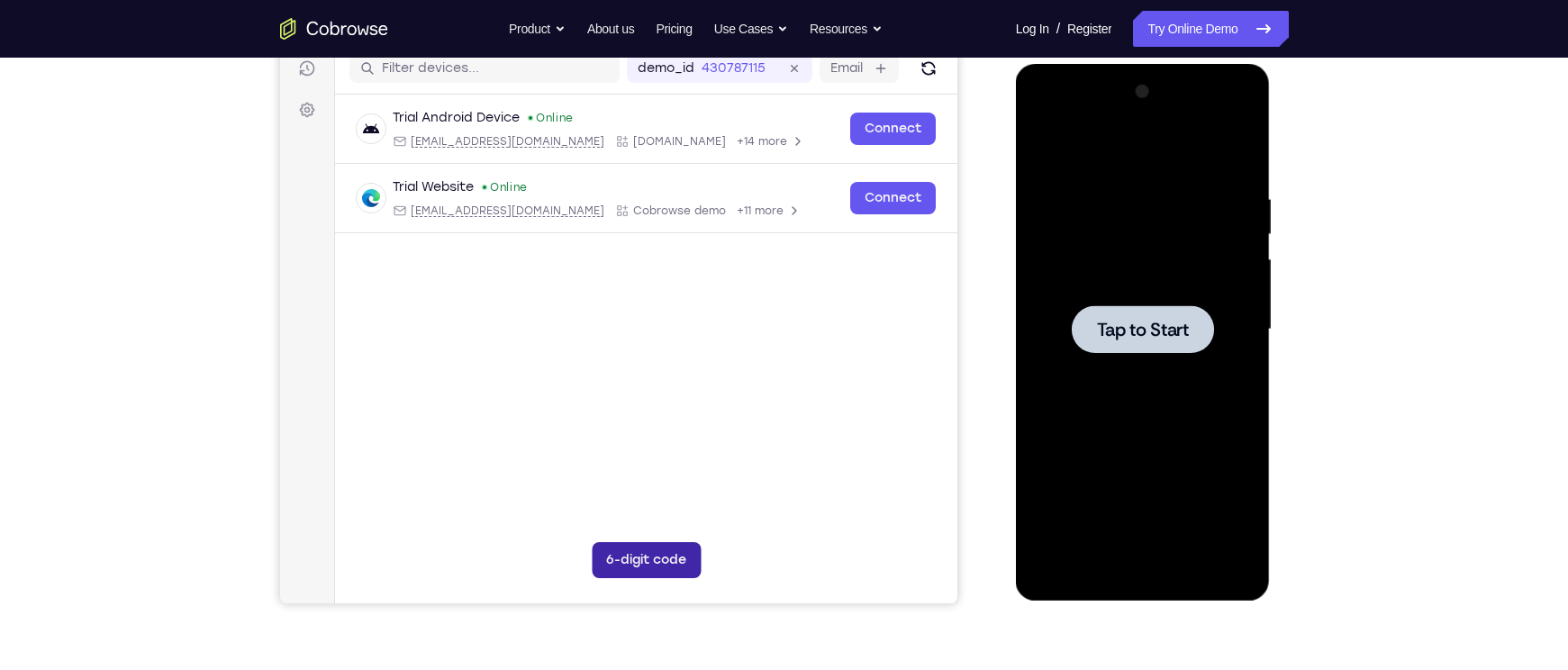
click at [591, 542] on button "6-digit code" at bounding box center [645, 560] width 109 height 36
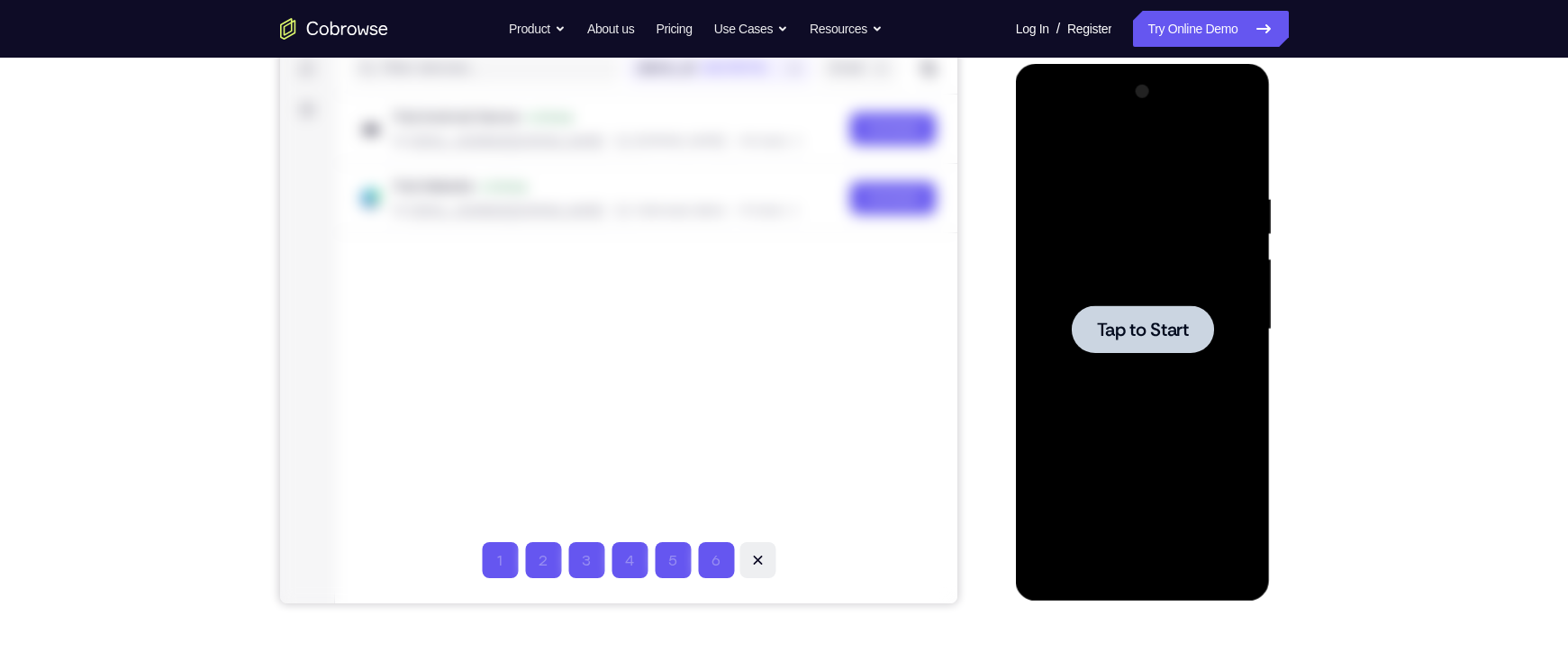
click at [748, 551] on icon at bounding box center [757, 560] width 18 height 18
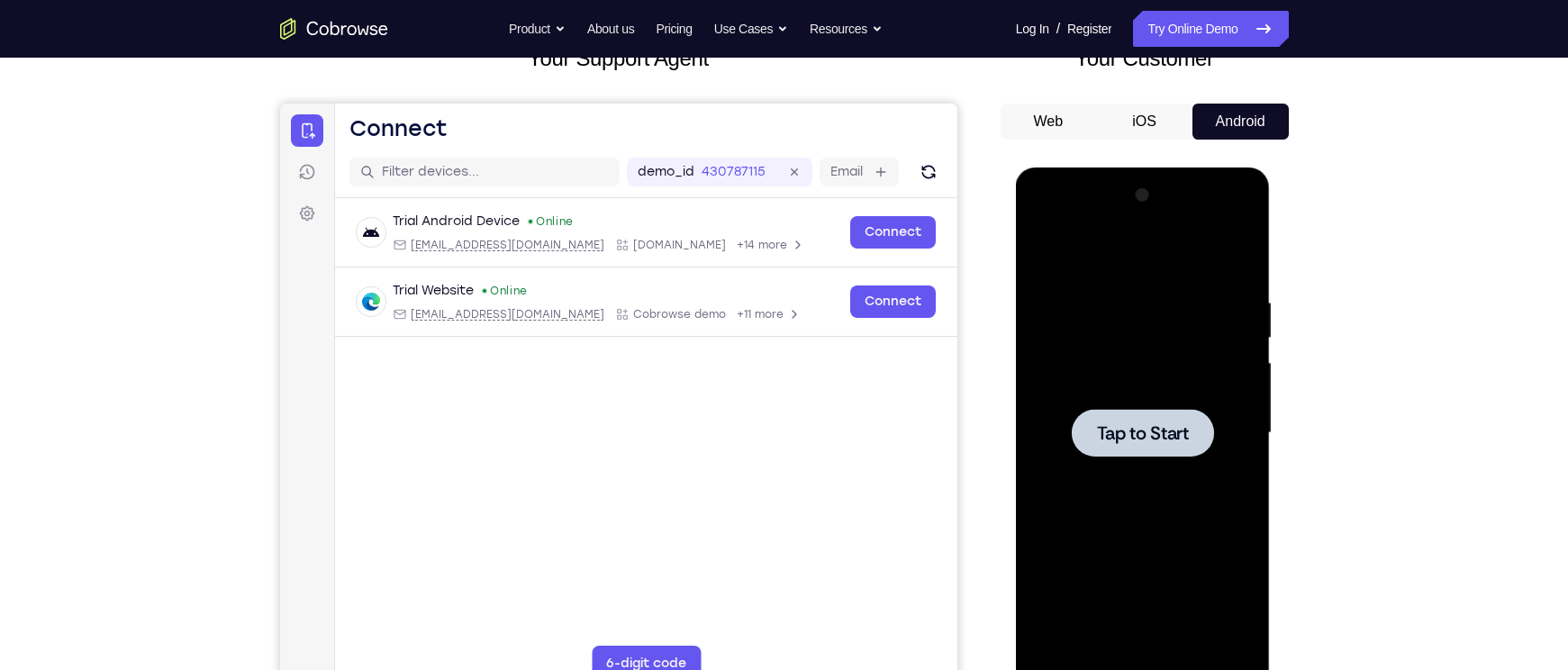
scroll to position [109, 0]
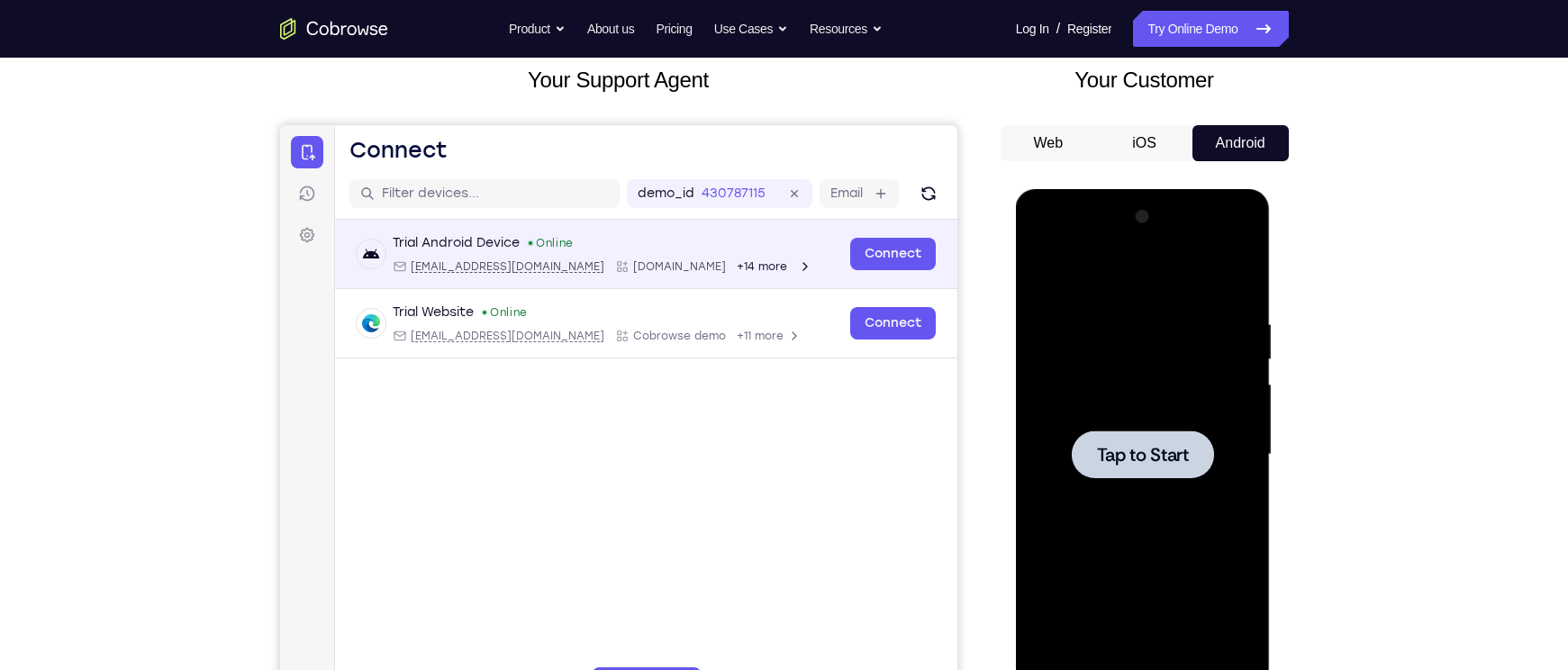
click at [826, 289] on div "Trial Android Device Online [EMAIL_ADDRESS][DOMAIN_NAME] [DOMAIN_NAME] +14 more…" at bounding box center [645, 254] width 623 height 69
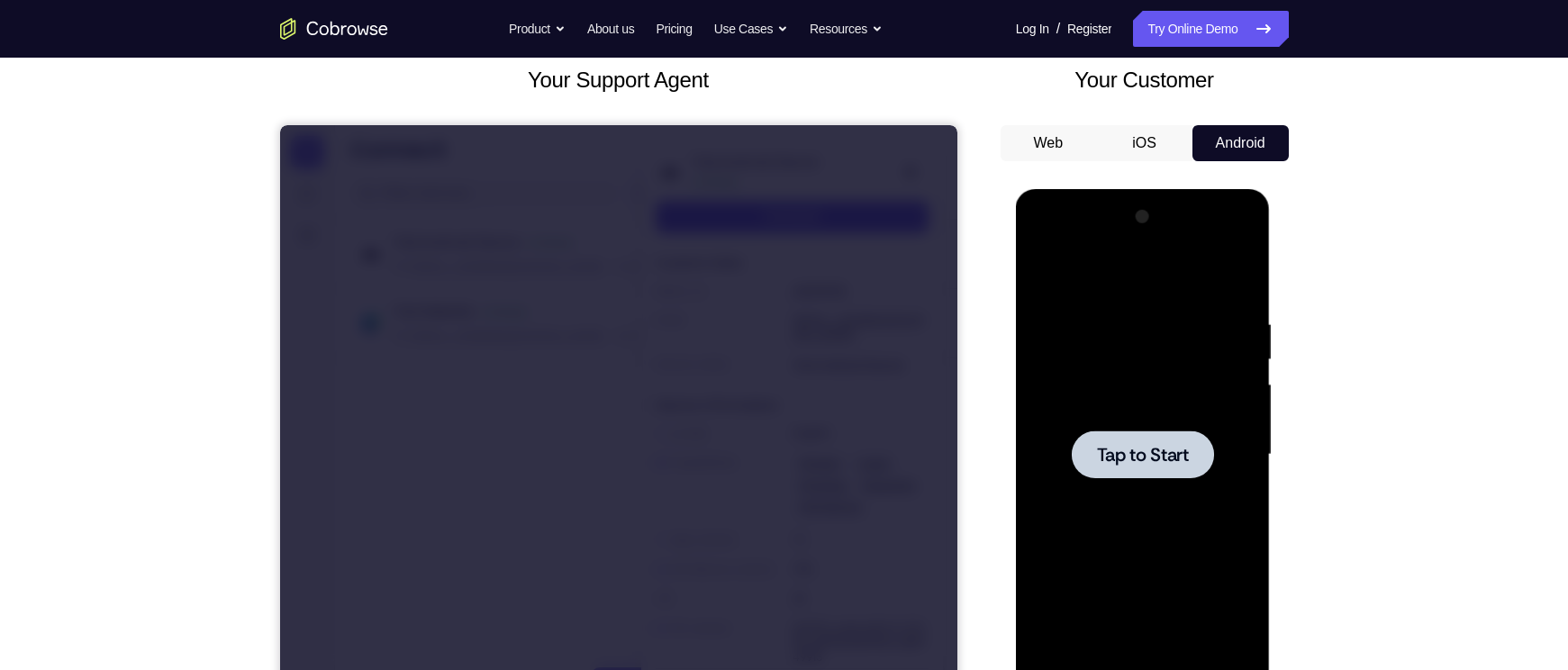
scroll to position [65, 0]
click at [279, 125] on icon at bounding box center [279, 125] width 0 height 0
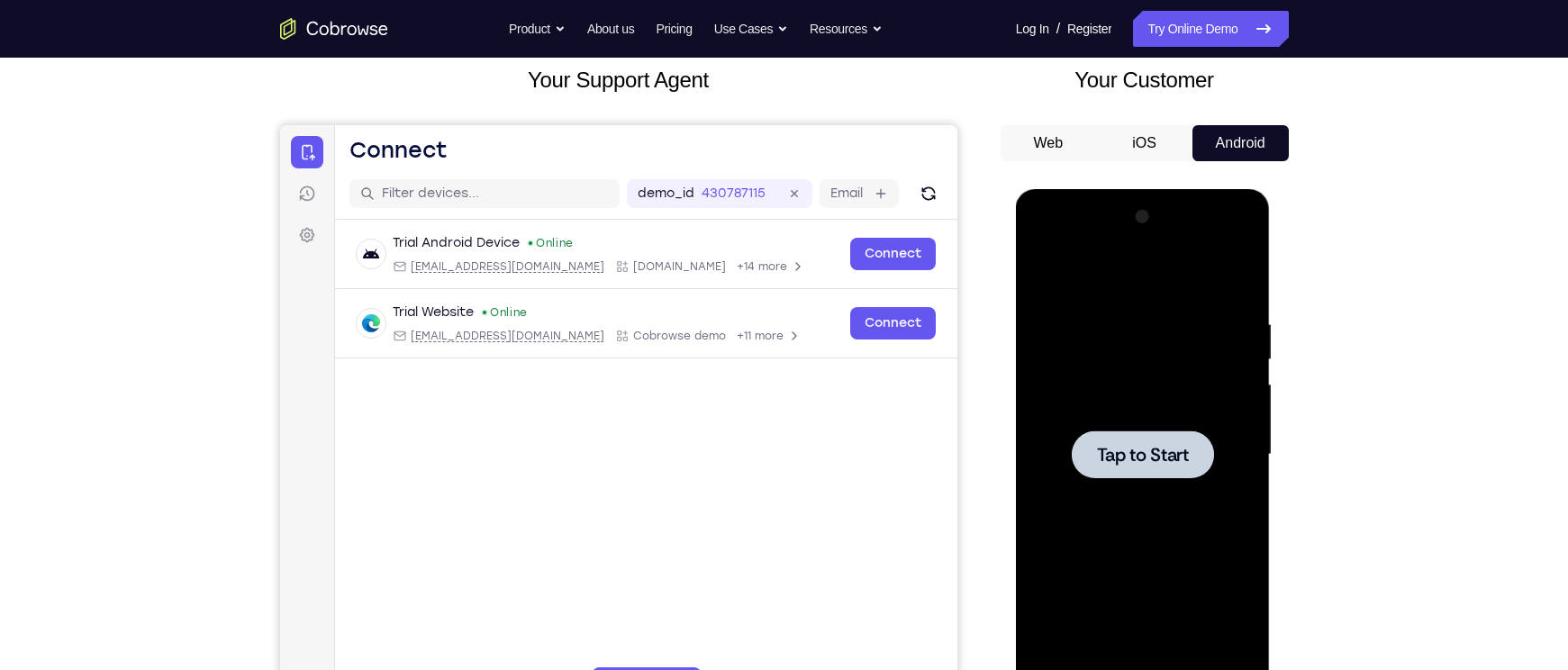
click at [1118, 454] on span "Tap to Start" at bounding box center [1143, 454] width 92 height 18
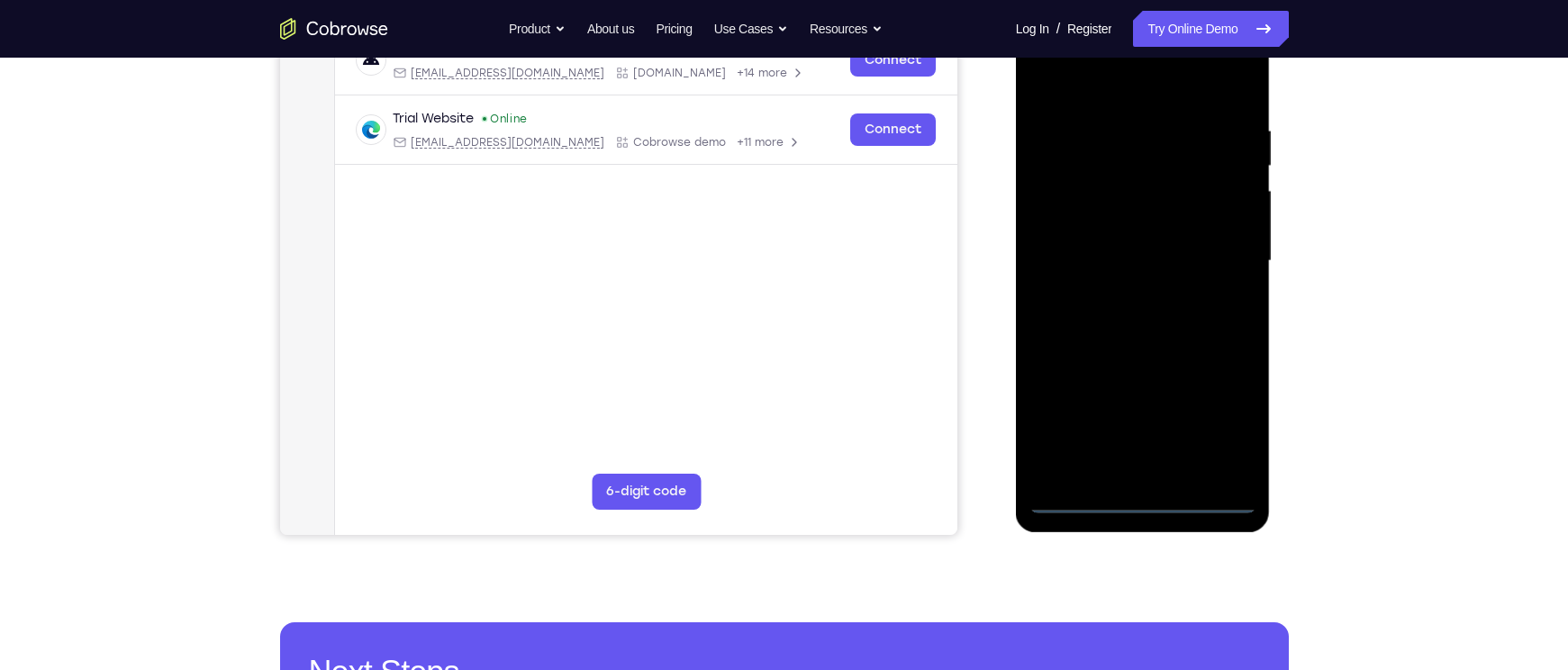
scroll to position [306, 0]
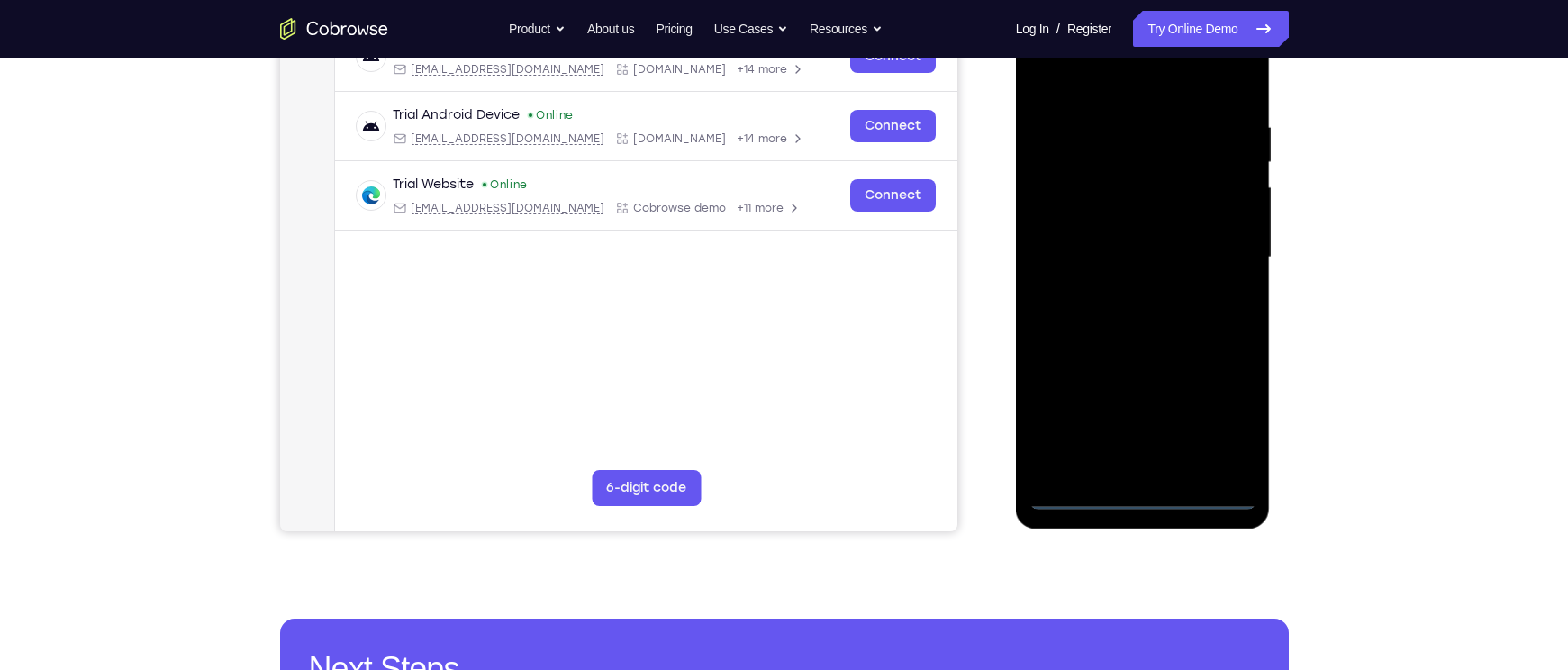
click at [1148, 489] on div at bounding box center [1143, 257] width 227 height 504
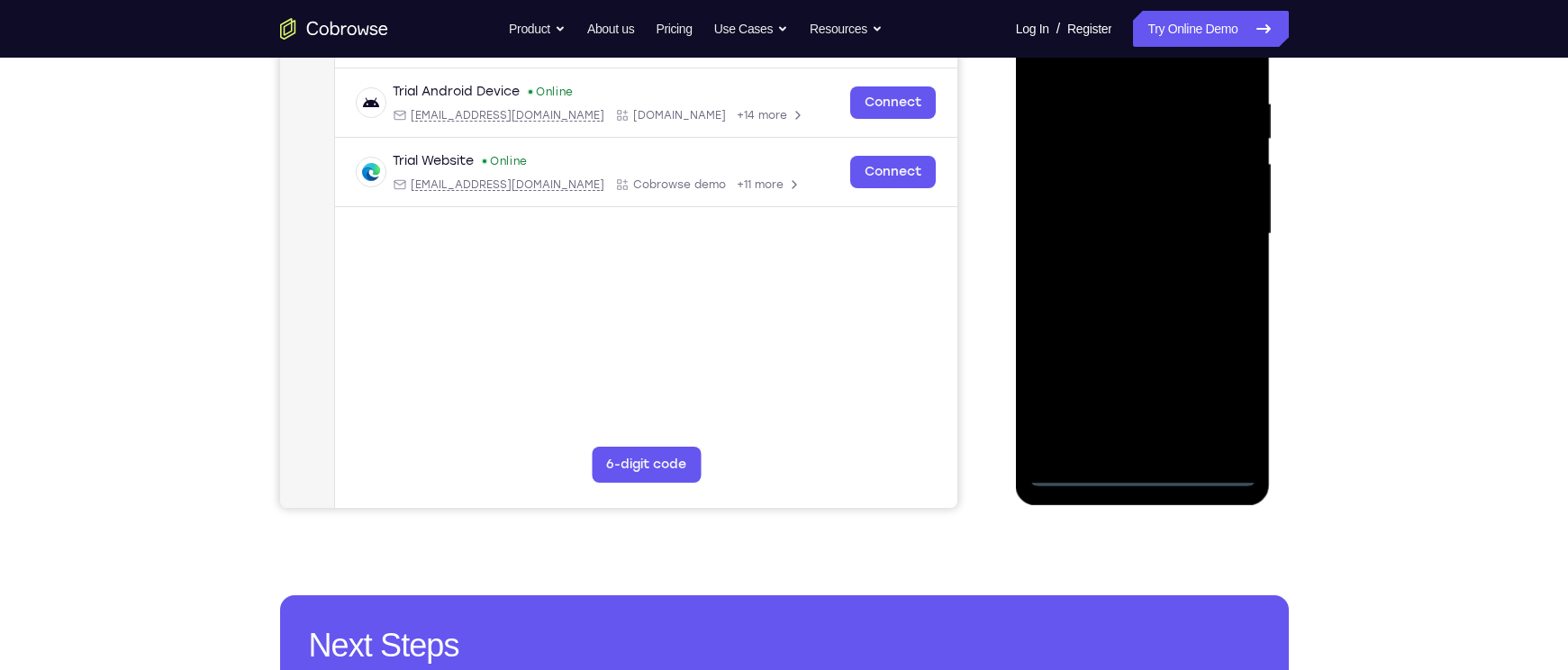
scroll to position [335, 0]
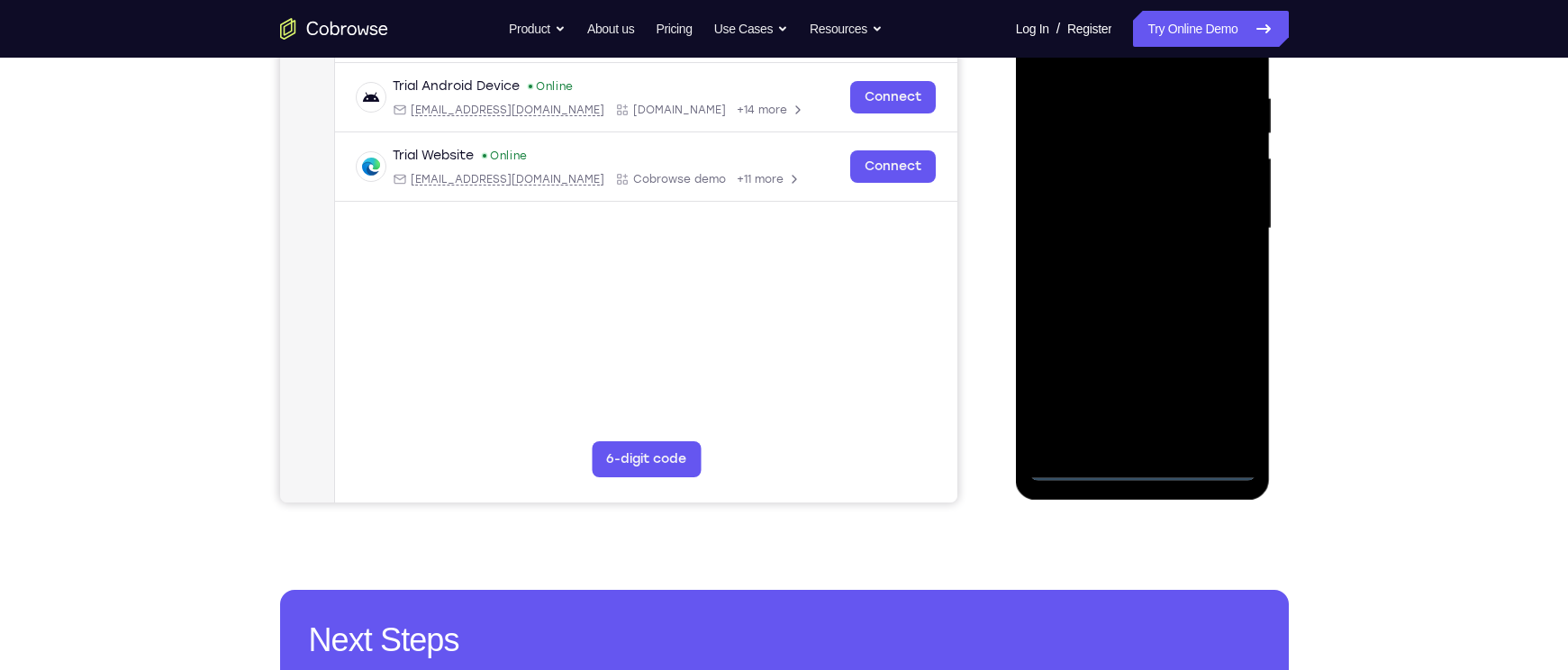
click at [1140, 467] on div at bounding box center [1143, 228] width 227 height 504
click at [1140, 437] on div at bounding box center [1143, 228] width 227 height 504
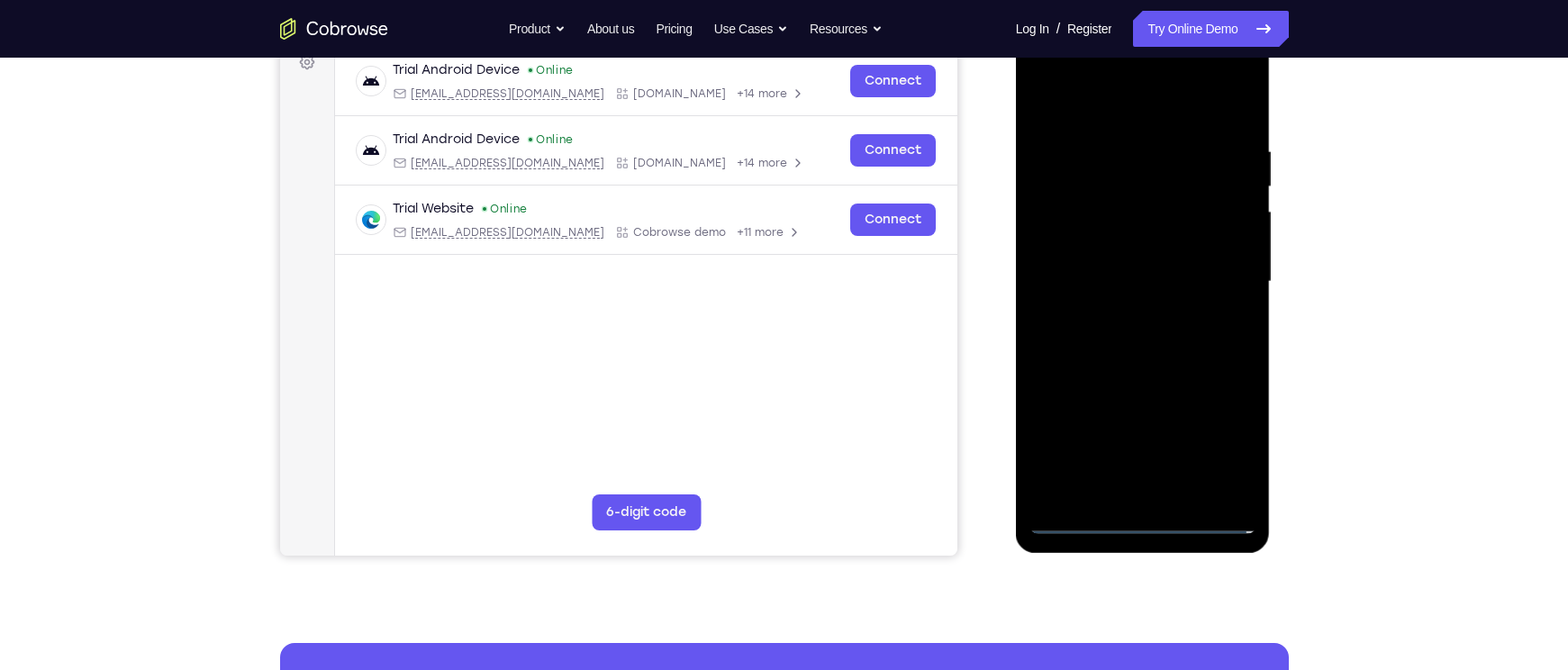
click at [1204, 396] on div at bounding box center [1143, 281] width 227 height 504
click at [1088, 73] on div at bounding box center [1143, 281] width 227 height 504
click at [1138, 354] on div at bounding box center [1143, 281] width 227 height 504
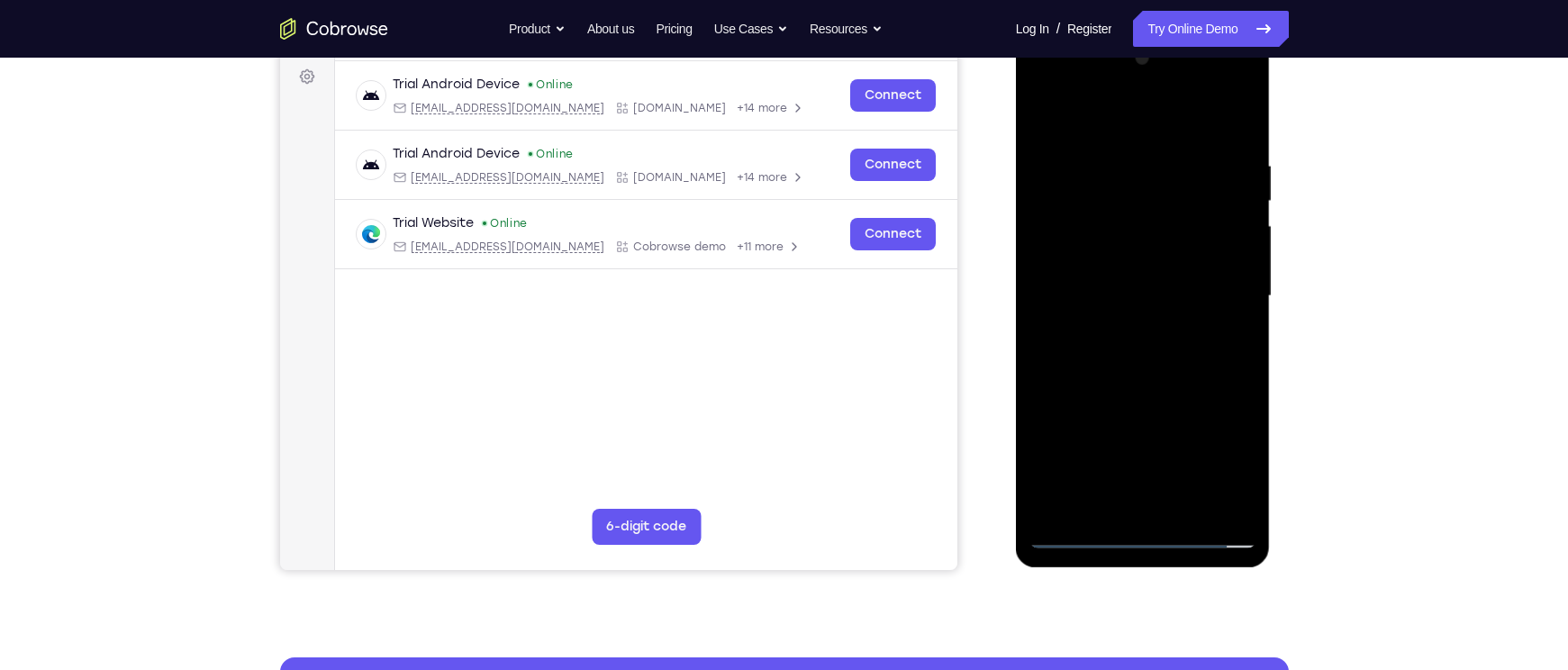
scroll to position [261, 0]
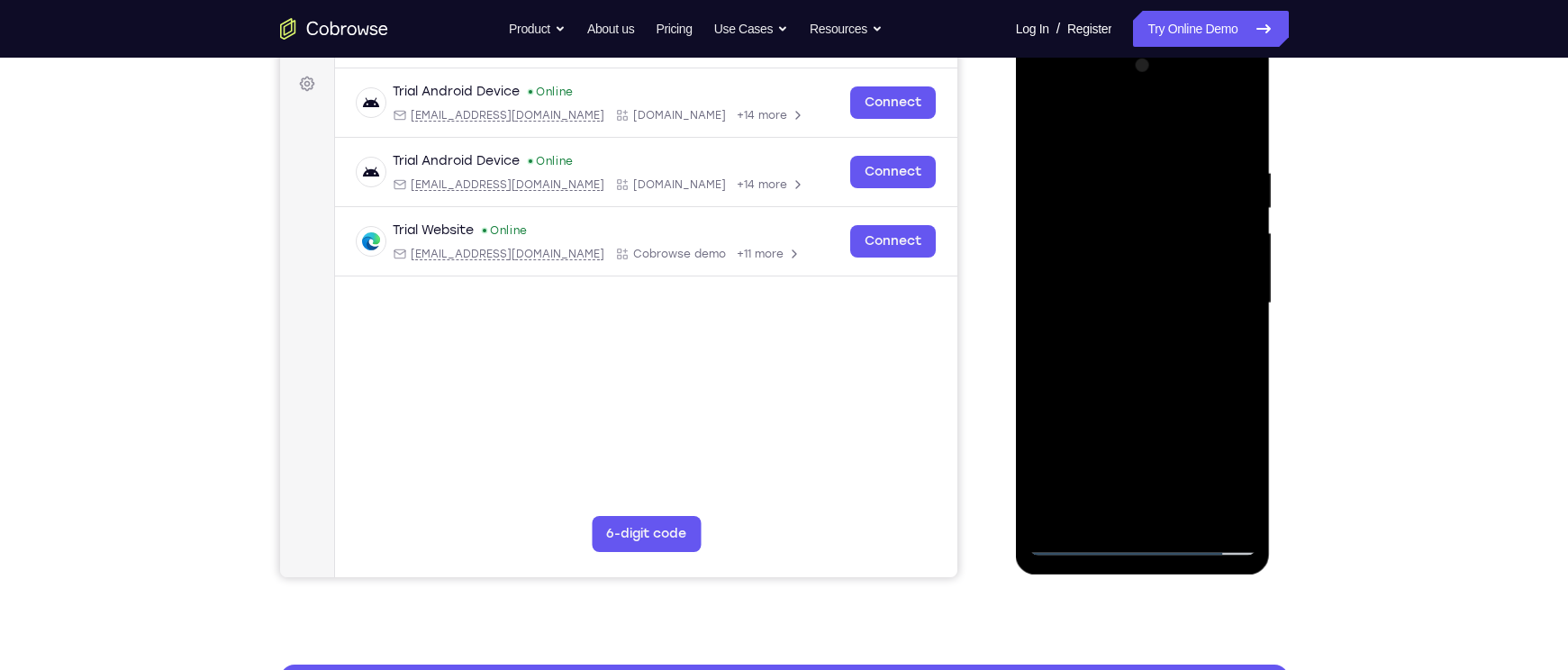
click at [1226, 95] on div at bounding box center [1143, 303] width 227 height 504
click at [1128, 174] on div at bounding box center [1143, 303] width 227 height 504
click at [1145, 536] on div at bounding box center [1143, 303] width 227 height 504
click at [1211, 464] on div at bounding box center [1143, 303] width 227 height 504
click at [1099, 124] on div at bounding box center [1143, 303] width 227 height 504
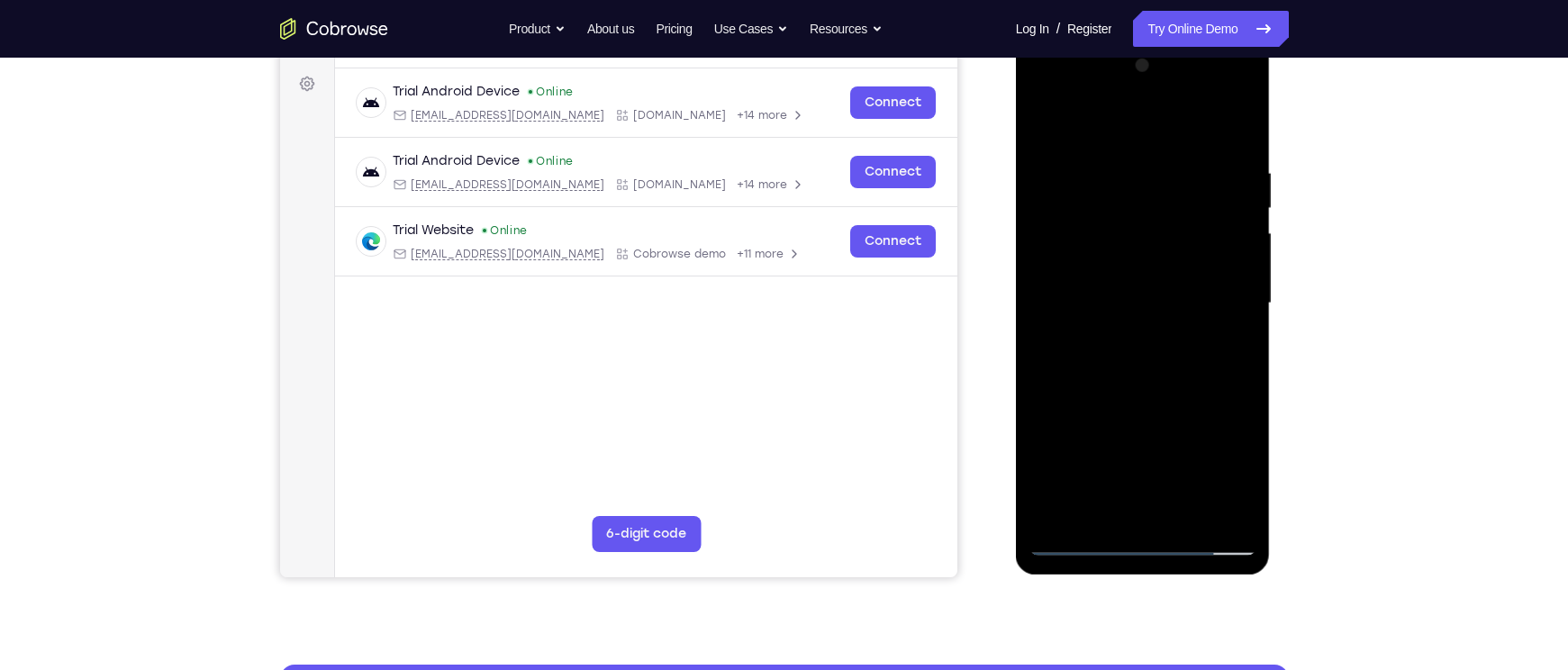
click at [1222, 295] on div at bounding box center [1143, 303] width 227 height 504
click at [1131, 335] on div at bounding box center [1143, 303] width 227 height 504
click at [1106, 264] on div at bounding box center [1143, 303] width 227 height 504
click at [1110, 295] on div at bounding box center [1143, 303] width 227 height 504
click at [1074, 272] on div at bounding box center [1143, 303] width 227 height 504
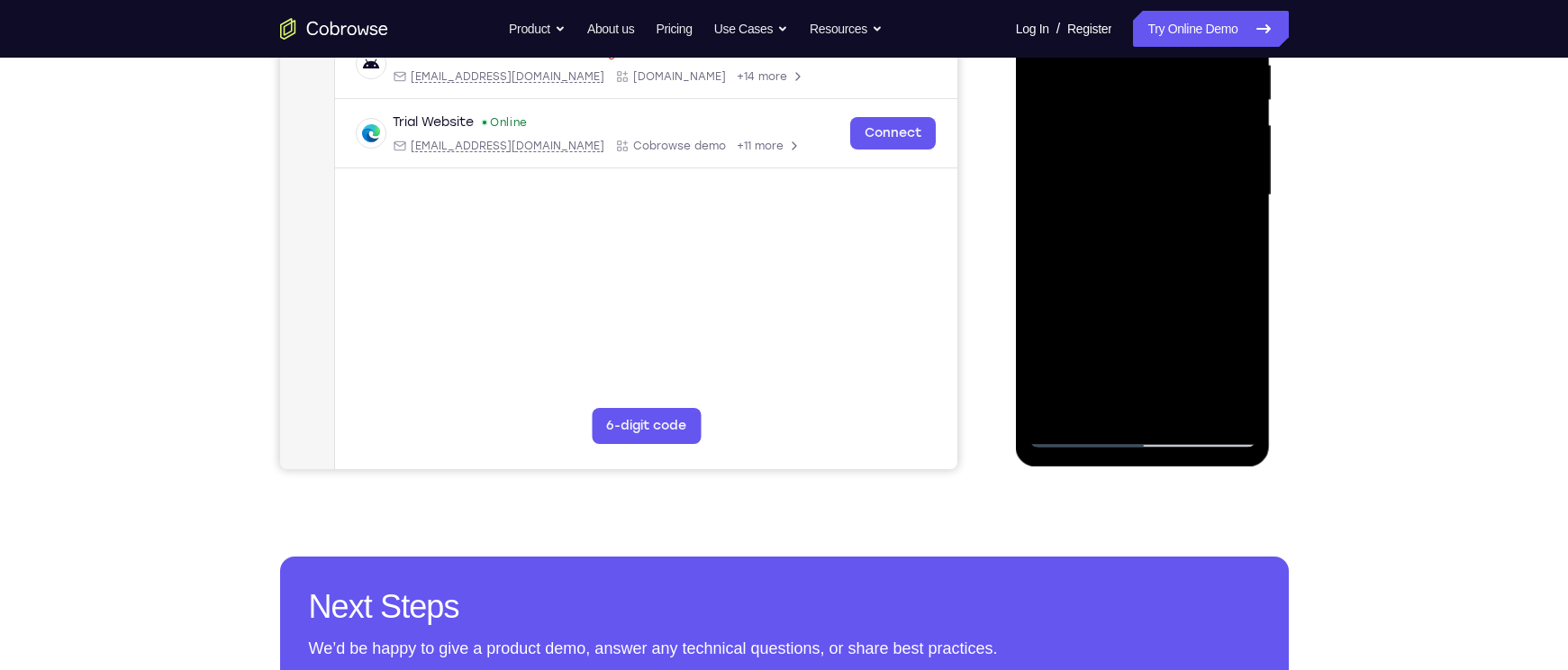
scroll to position [374, 0]
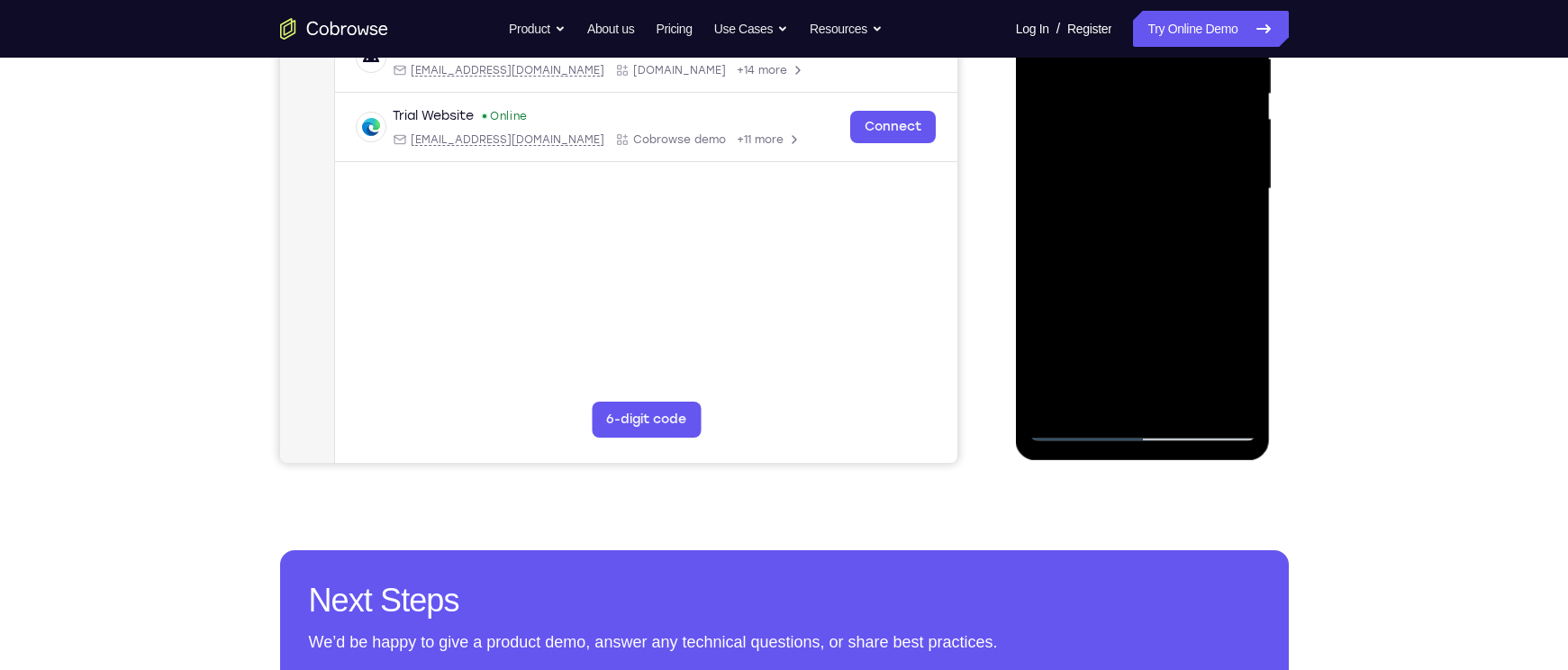
click at [1153, 346] on div at bounding box center [1143, 188] width 227 height 504
click at [1192, 342] on div at bounding box center [1143, 188] width 227 height 504
click at [1194, 236] on div at bounding box center [1143, 188] width 227 height 504
click at [1200, 389] on div at bounding box center [1143, 188] width 227 height 504
click at [1182, 238] on div at bounding box center [1143, 188] width 227 height 504
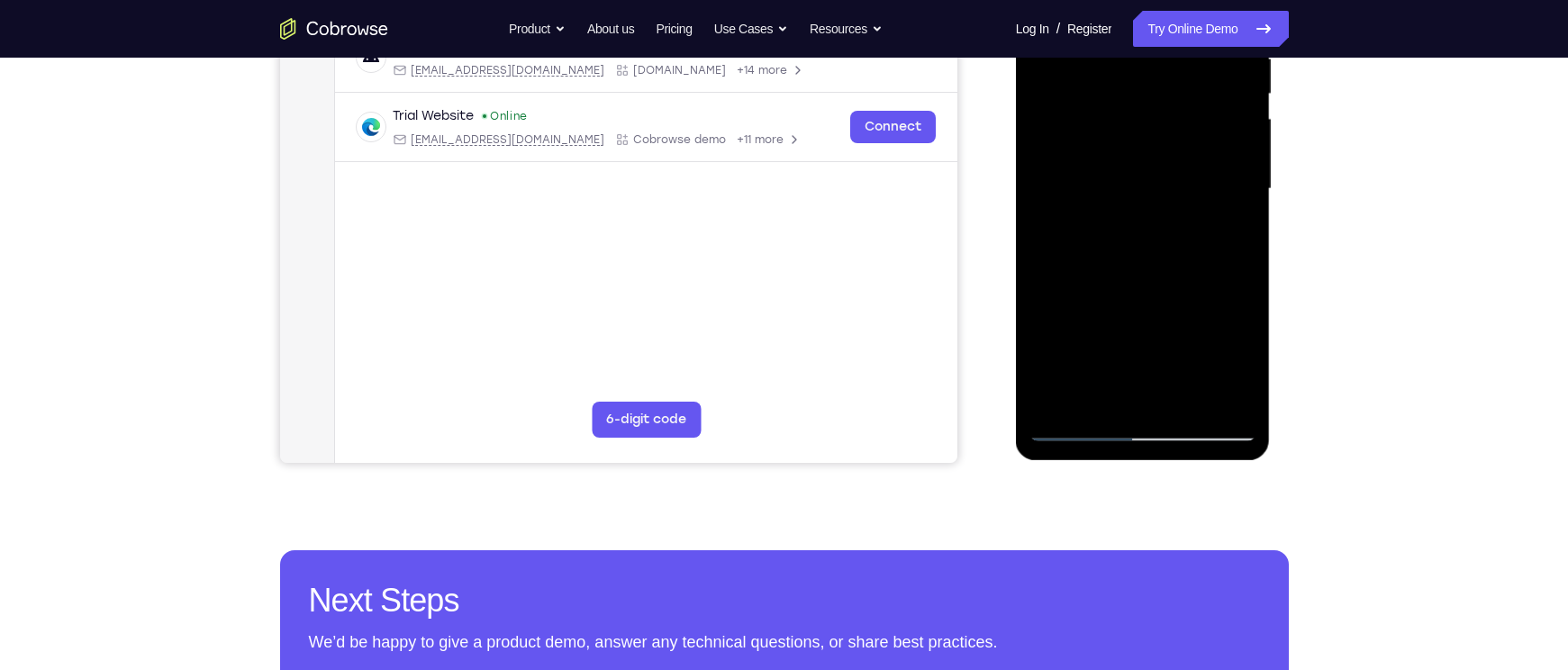
click at [1189, 384] on div at bounding box center [1143, 188] width 227 height 504
click at [1187, 343] on div at bounding box center [1143, 188] width 227 height 504
click at [1084, 238] on div at bounding box center [1143, 188] width 227 height 504
click at [1141, 289] on div at bounding box center [1143, 188] width 227 height 504
click at [1150, 287] on div at bounding box center [1143, 188] width 227 height 504
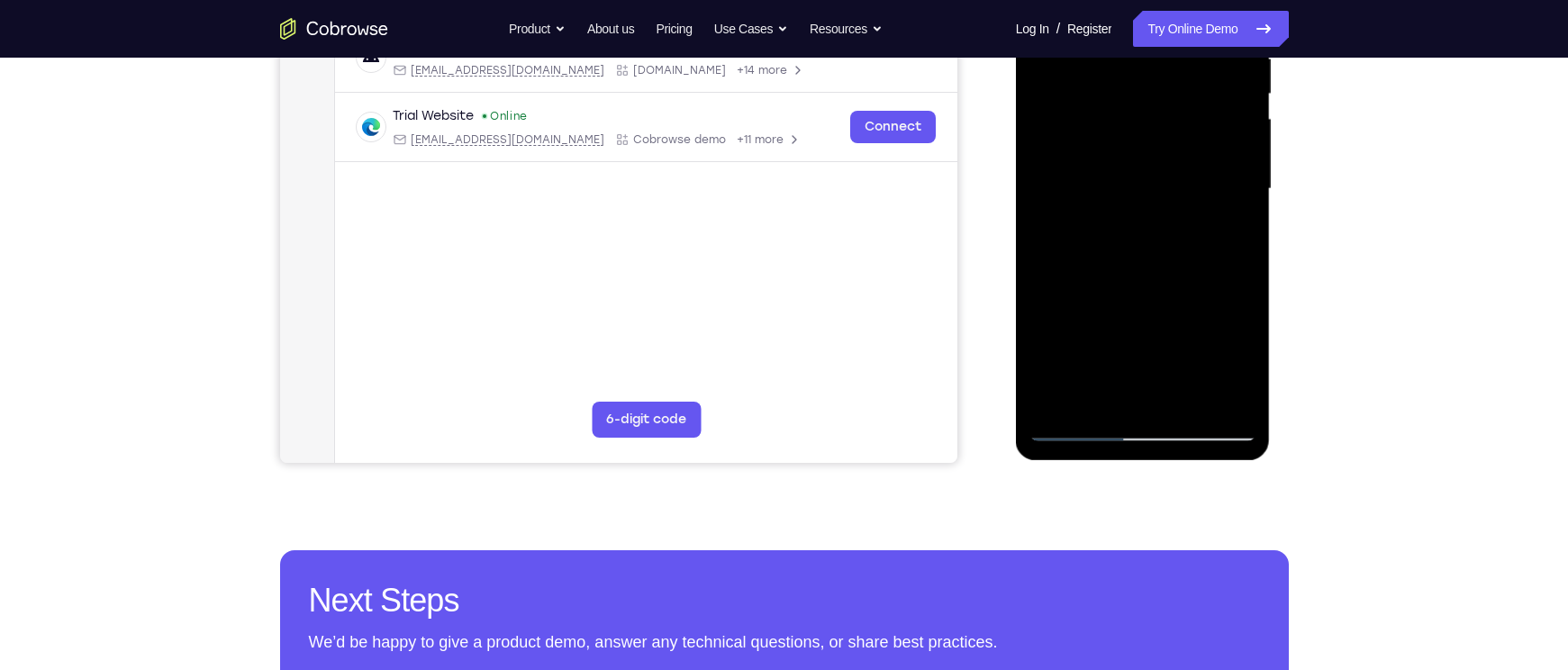
click at [1204, 389] on div at bounding box center [1143, 188] width 227 height 504
click at [1147, 342] on div at bounding box center [1143, 188] width 227 height 504
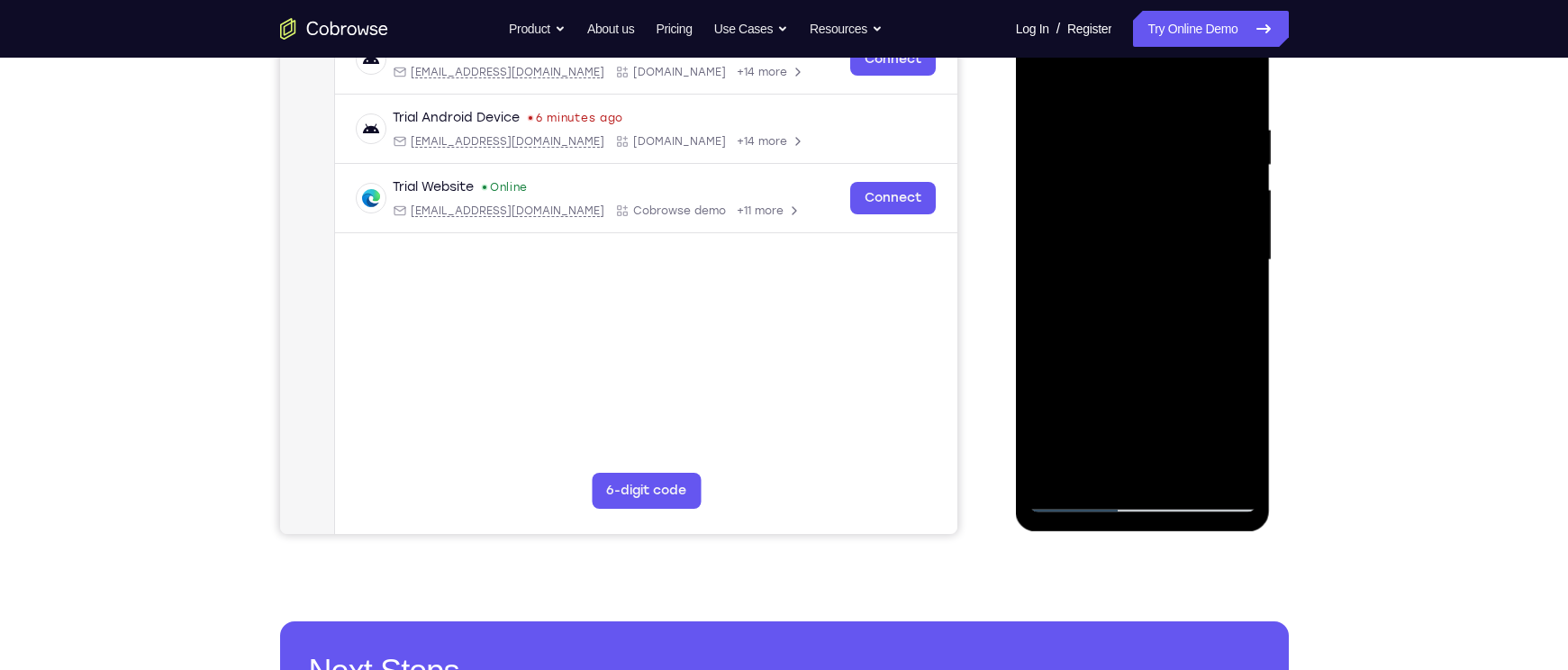
scroll to position [292, 0]
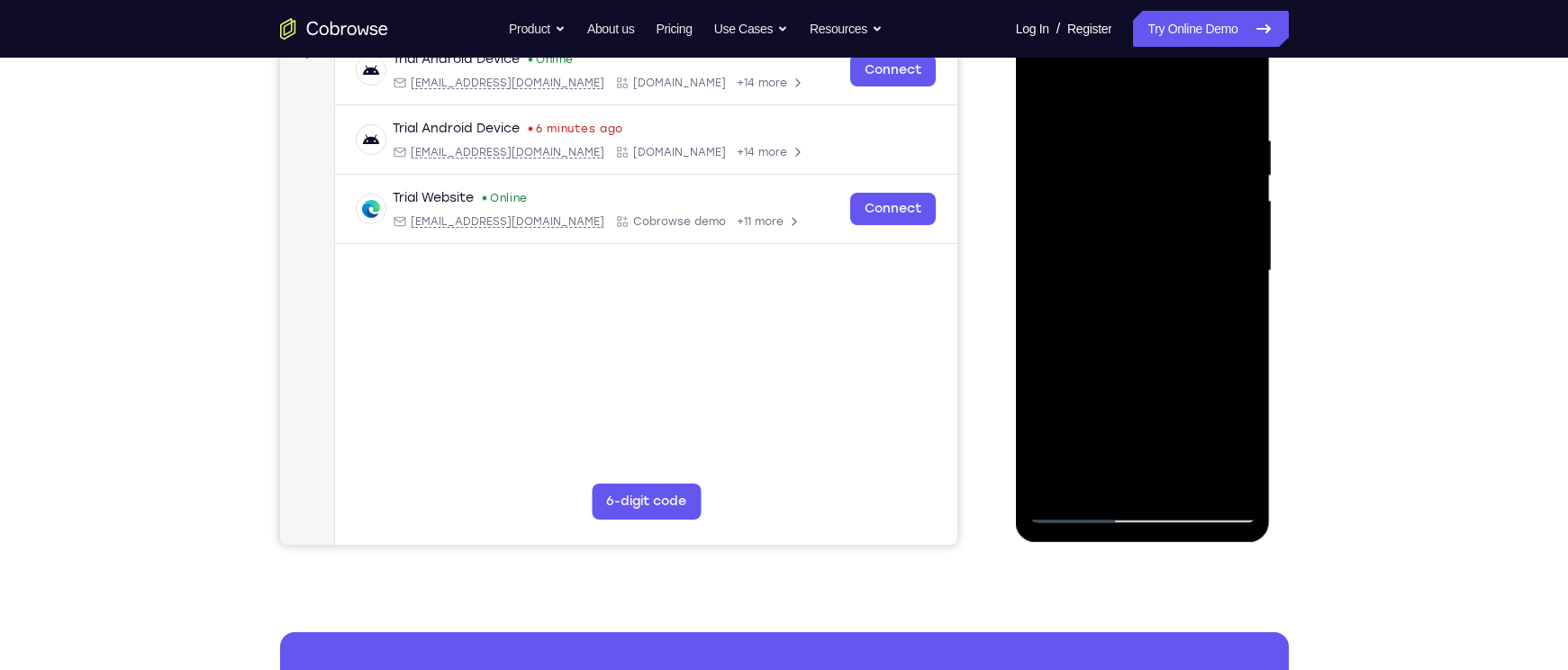
click at [1093, 266] on div at bounding box center [1143, 271] width 227 height 504
click at [1092, 271] on div at bounding box center [1143, 271] width 227 height 504
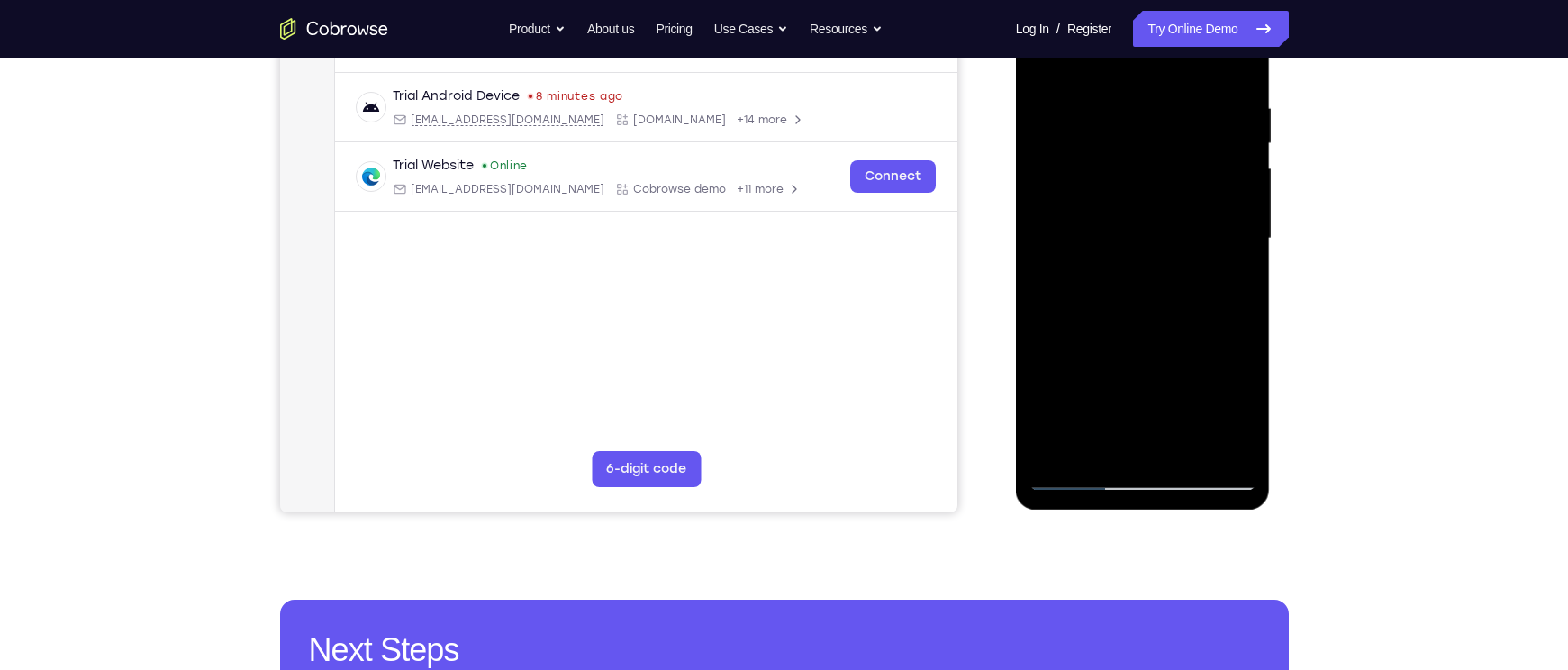
scroll to position [326, 0]
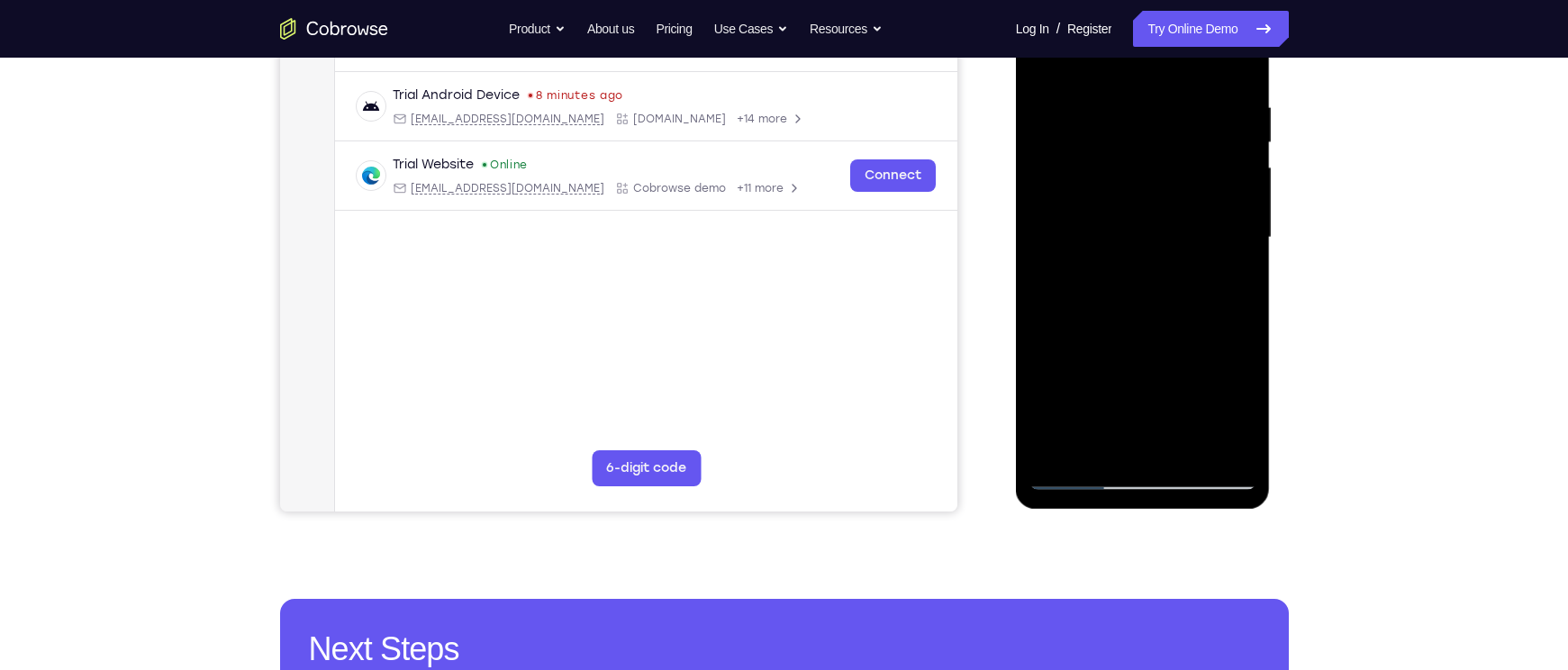
click at [1106, 340] on div at bounding box center [1143, 237] width 227 height 504
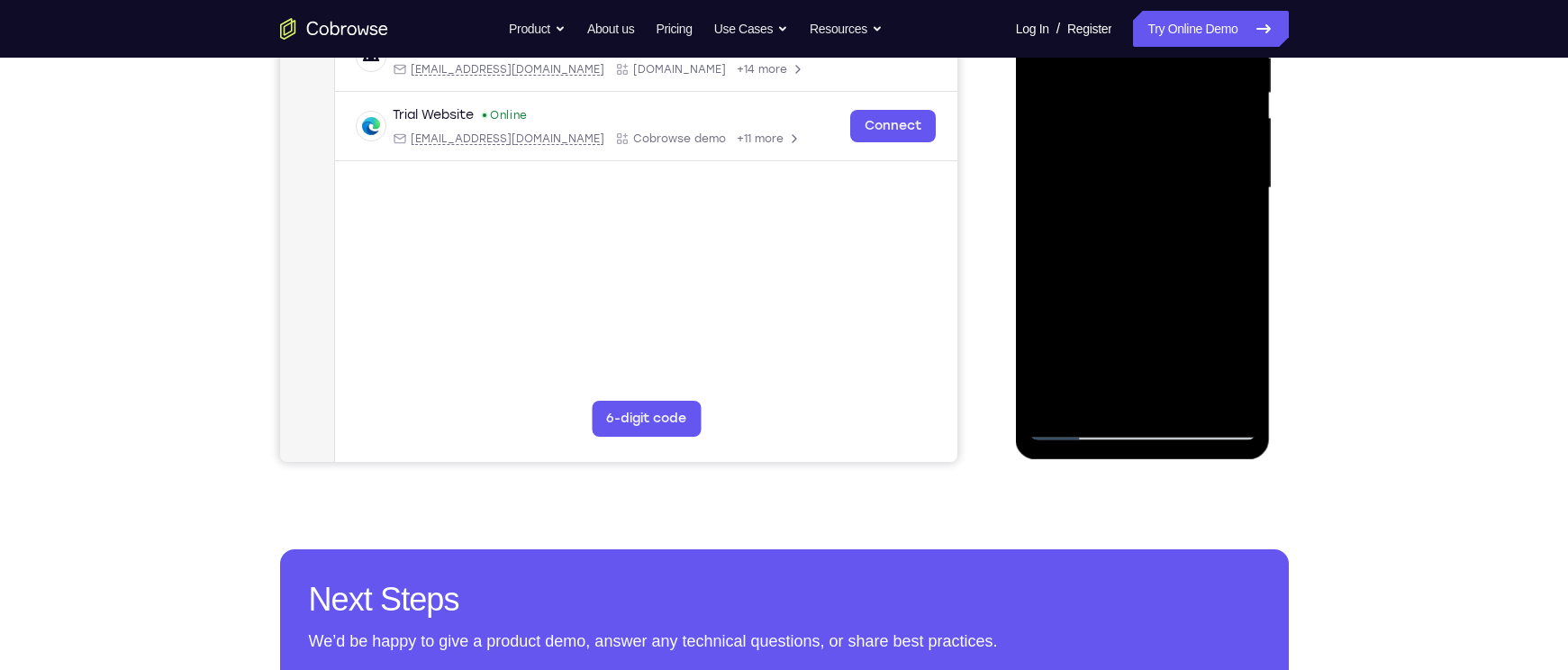
click at [1109, 243] on div at bounding box center [1143, 188] width 227 height 504
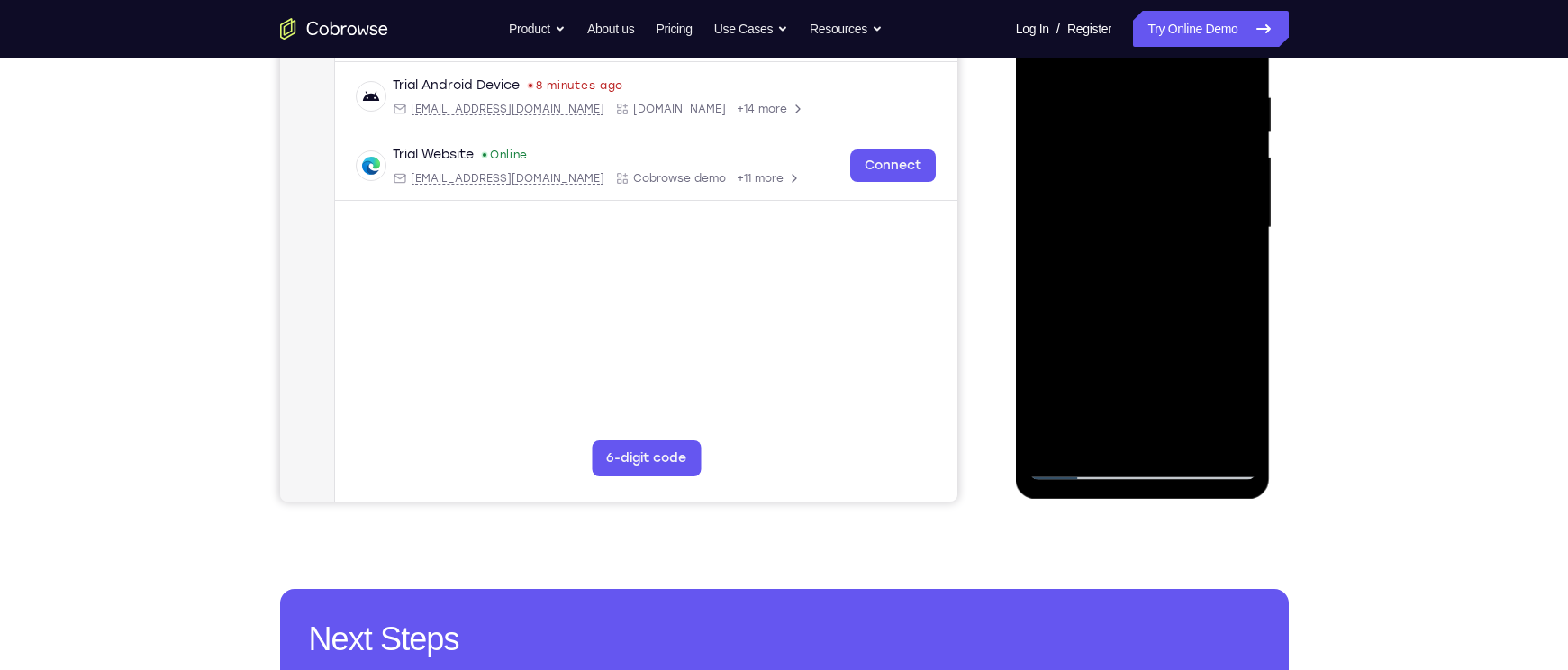
scroll to position [335, 0]
click at [1157, 190] on div at bounding box center [1143, 228] width 227 height 504
click at [1083, 291] on div at bounding box center [1143, 228] width 227 height 504
click at [1123, 289] on div at bounding box center [1143, 228] width 227 height 504
click at [1045, 262] on div at bounding box center [1143, 228] width 227 height 504
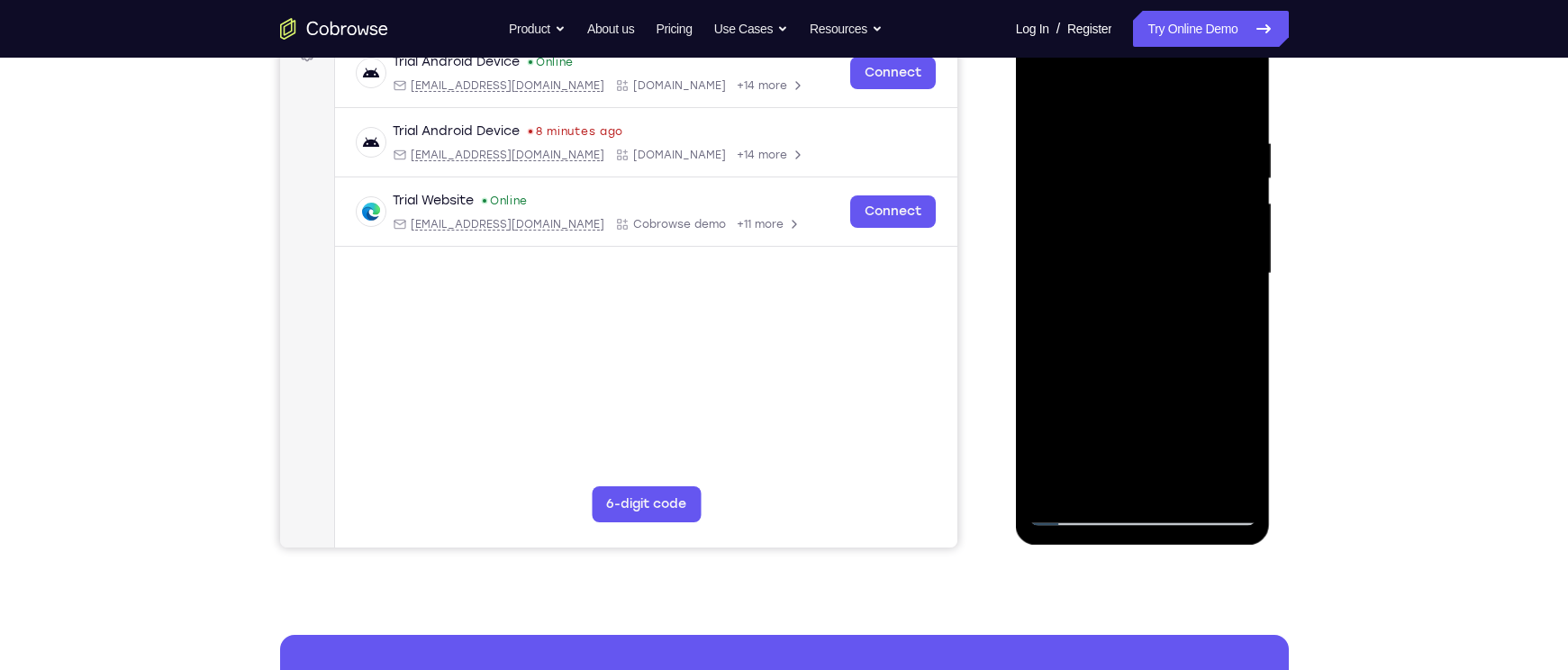
scroll to position [315, 0]
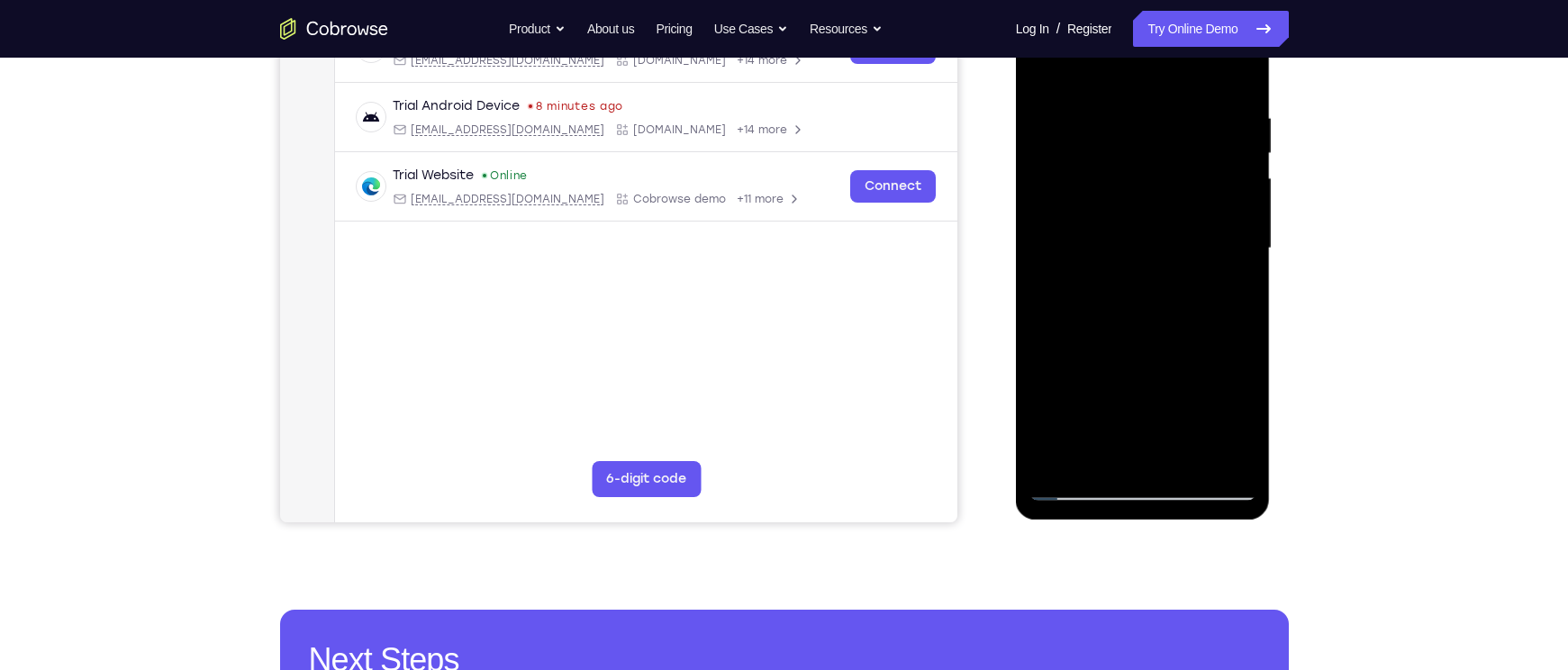
click at [1068, 240] on div at bounding box center [1143, 248] width 227 height 504
click at [1086, 252] on div at bounding box center [1143, 248] width 227 height 504
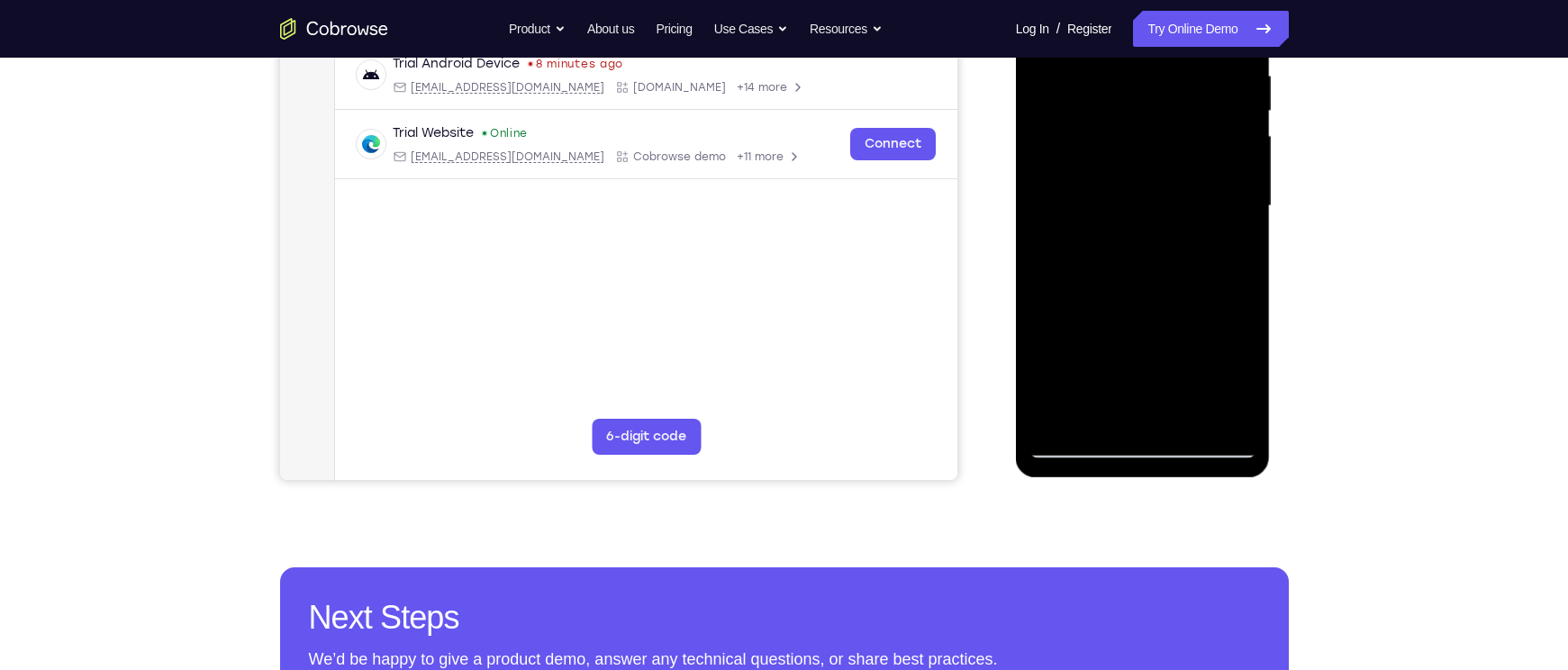
scroll to position [360, 0]
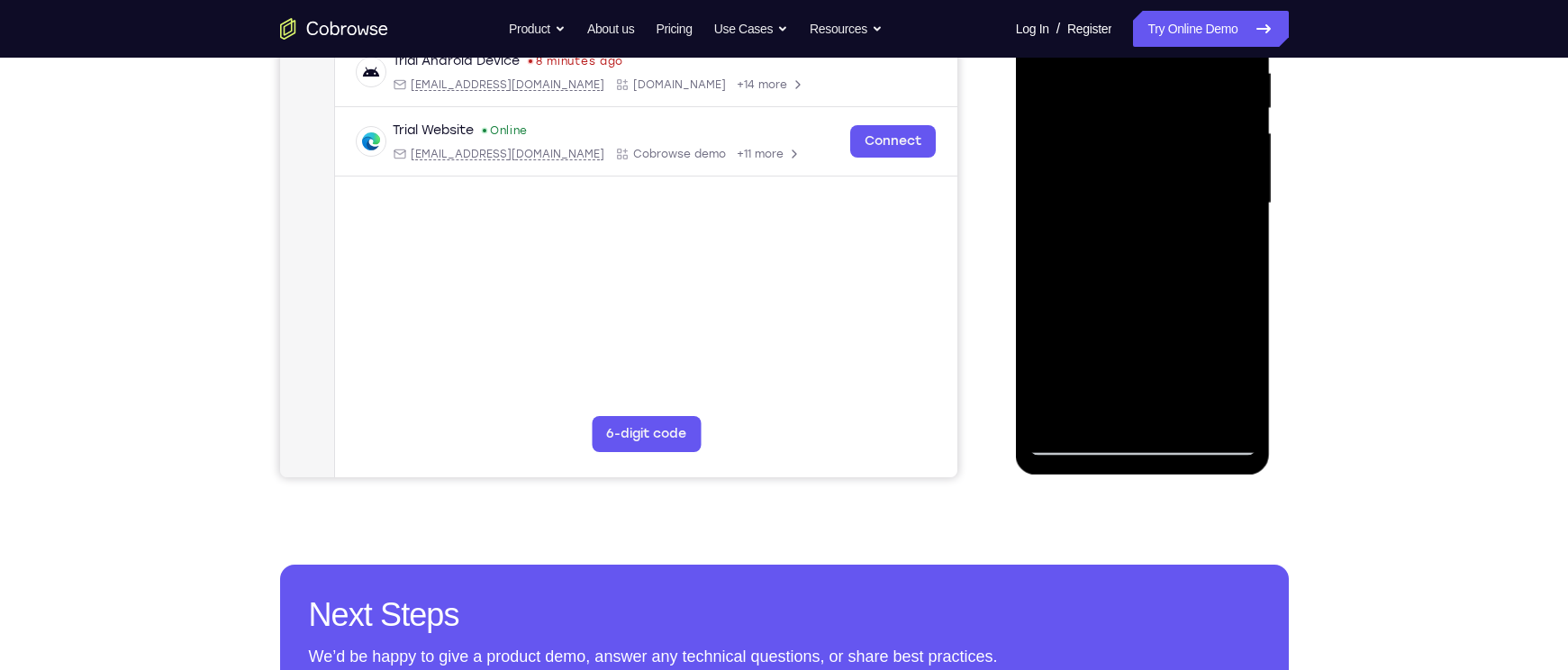
click at [1101, 265] on div at bounding box center [1143, 203] width 227 height 504
click at [1133, 250] on div at bounding box center [1143, 203] width 227 height 504
